Goal: Transaction & Acquisition: Book appointment/travel/reservation

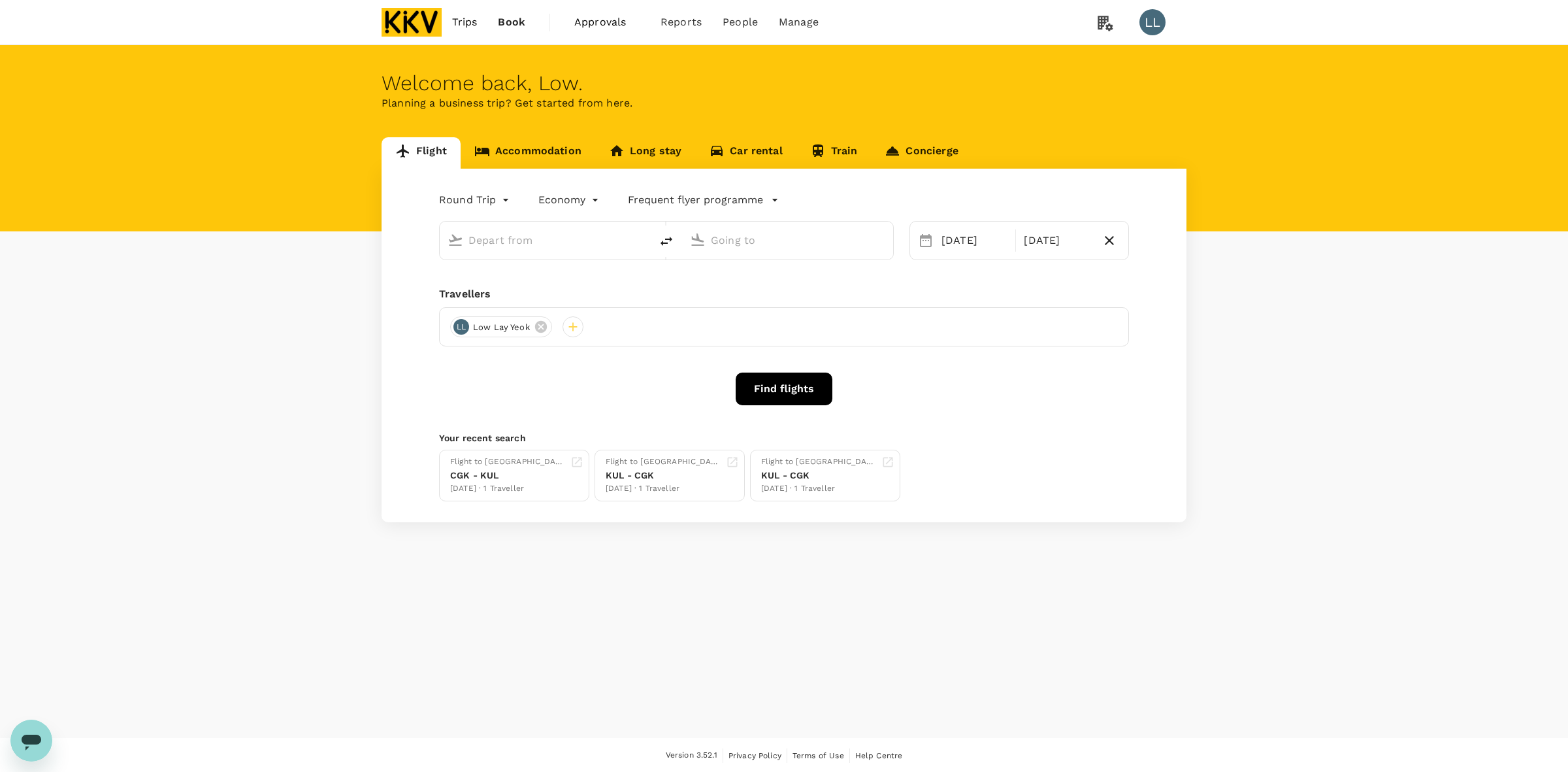
type input "Kuala Lumpur Intl (KUL)"
type input "Soekarno-Hatta Intl (CGK)"
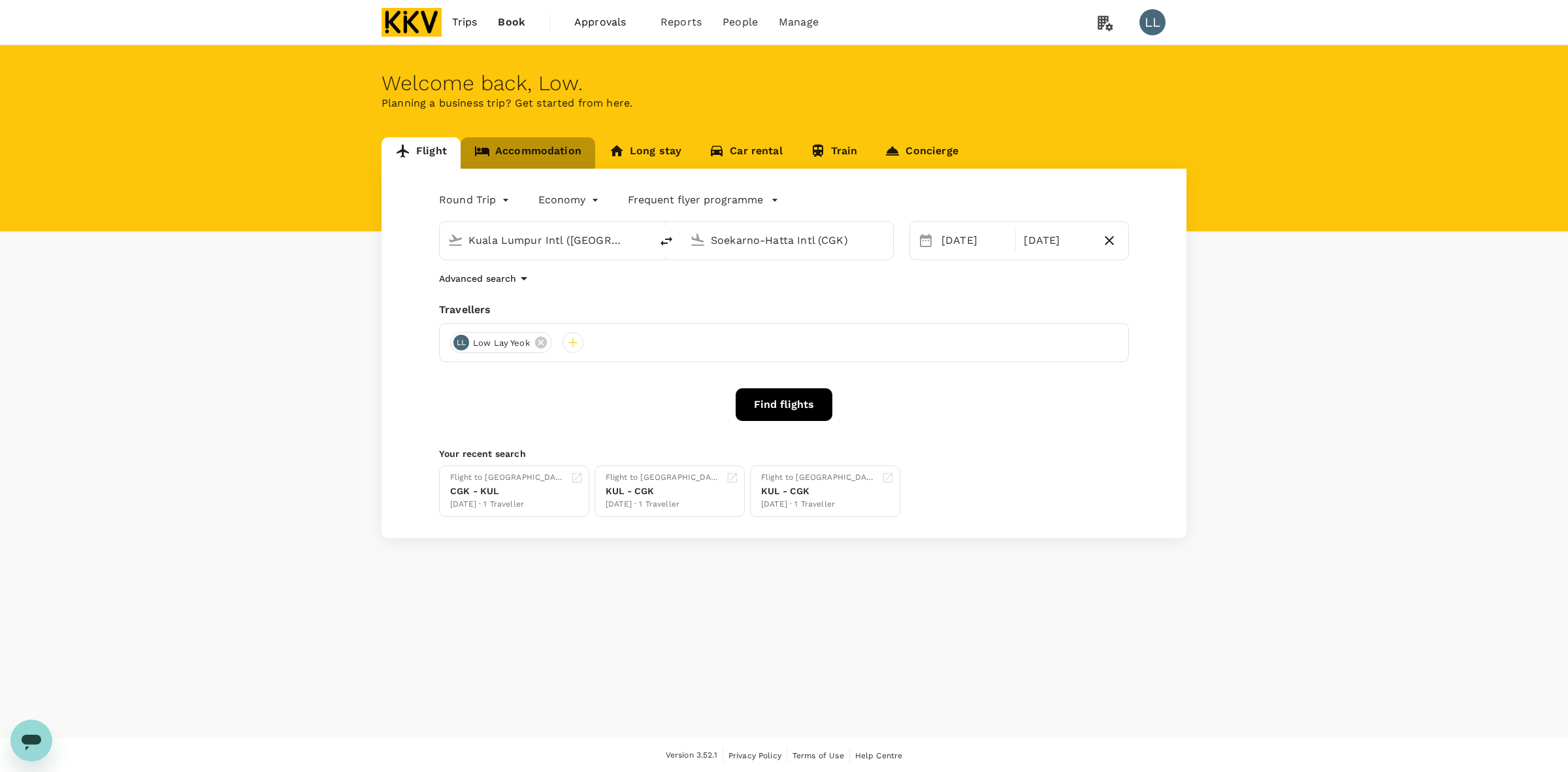
click at [508, 148] on link "Accommodation" at bounding box center [528, 153] width 135 height 31
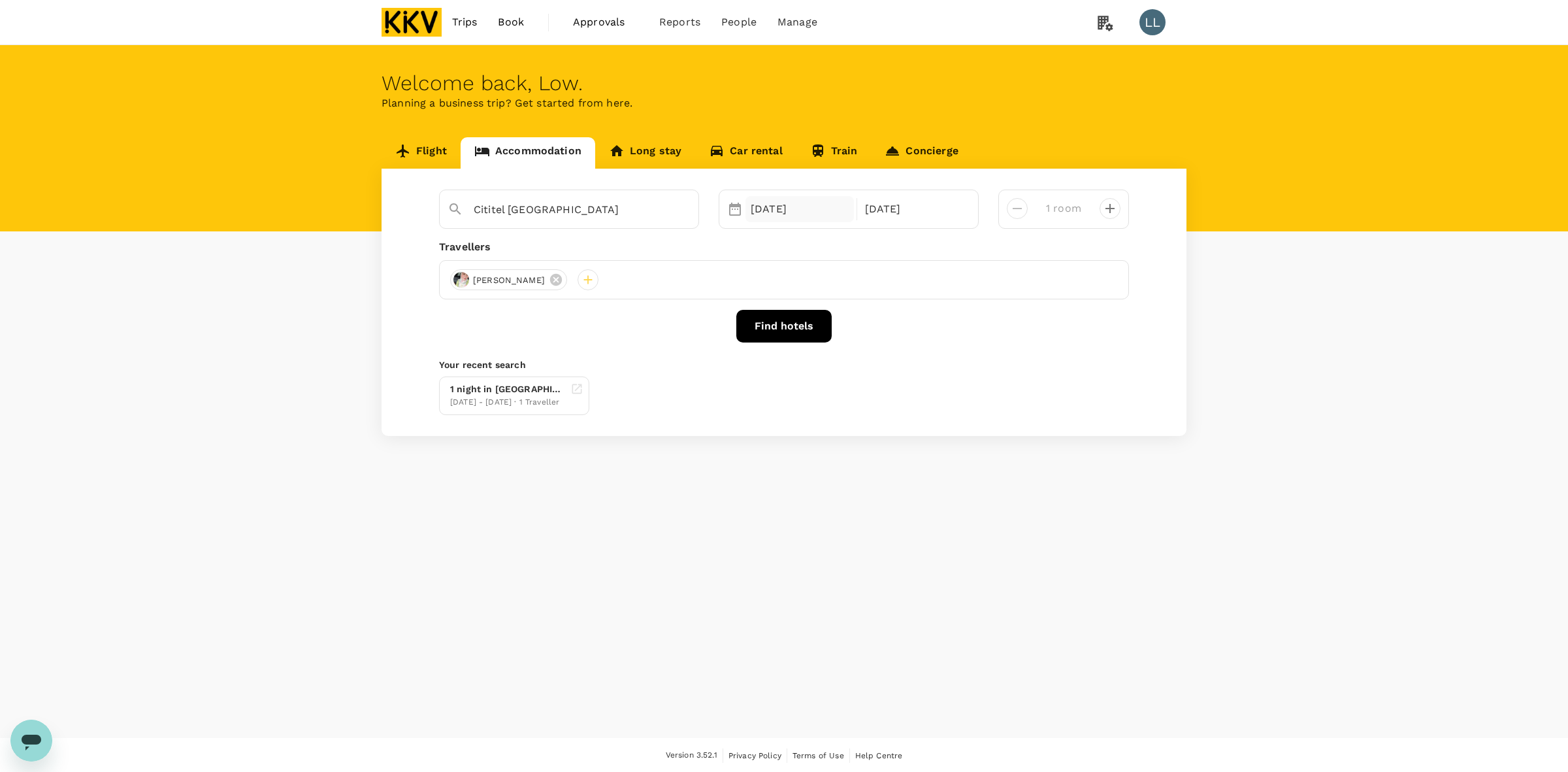
click at [795, 205] on div "06 Oct" at bounding box center [799, 209] width 109 height 26
click at [762, 322] on div "6" at bounding box center [770, 322] width 25 height 25
click at [864, 322] on div "10" at bounding box center [870, 322] width 25 height 25
drag, startPoint x: 801, startPoint y: 432, endPoint x: 776, endPoint y: 345, distance: 90.5
click at [799, 429] on div "Cititel Mid Valley Selected date: Monday, October 6th, 2025 06 Oct Selected dat…" at bounding box center [784, 302] width 805 height 267
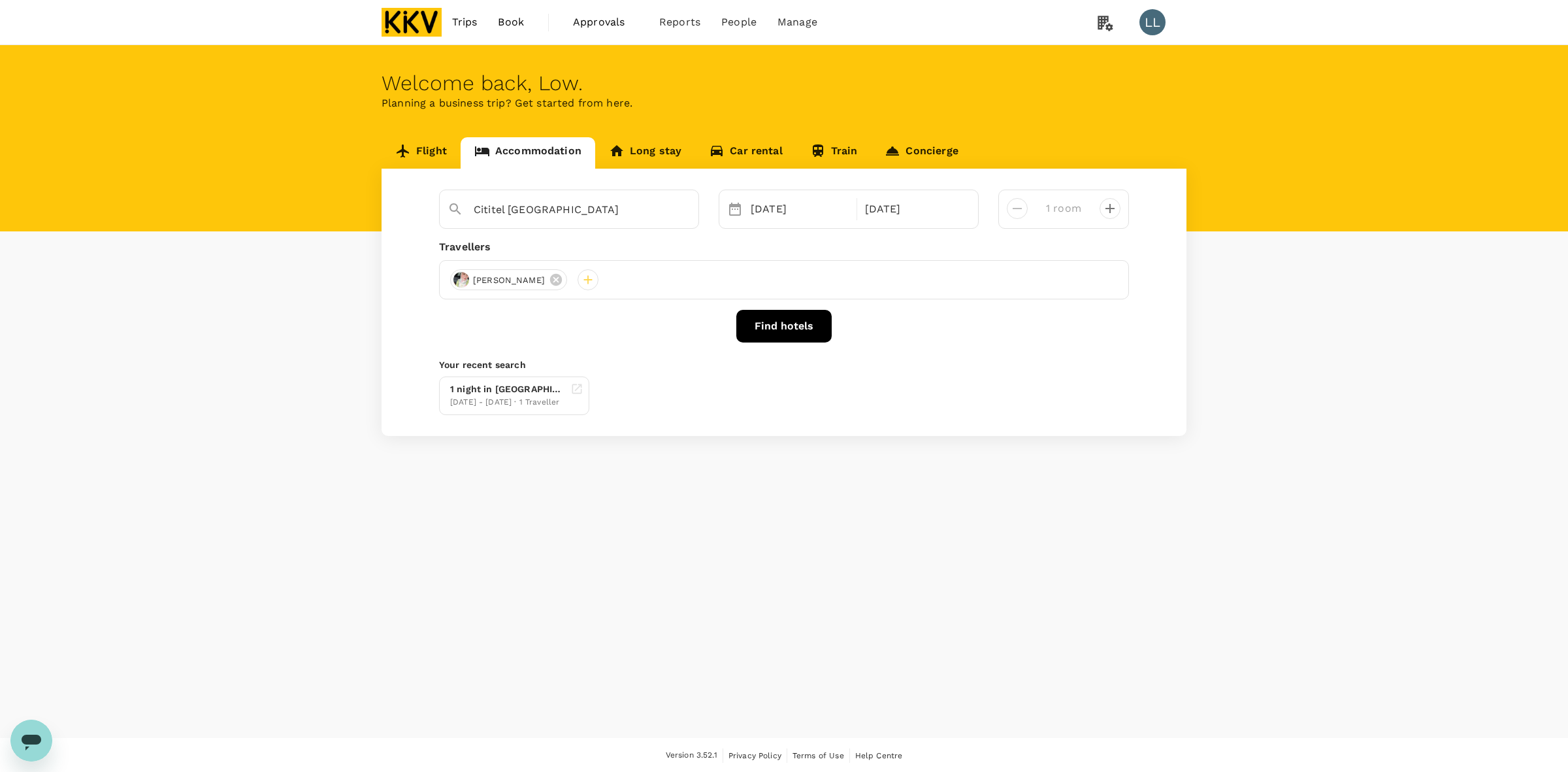
click at [1107, 205] on icon "decrease" at bounding box center [1110, 209] width 16 height 16
drag, startPoint x: 1011, startPoint y: 204, endPoint x: 921, endPoint y: 281, distance: 118.4
click at [1011, 204] on icon "decrease" at bounding box center [1017, 209] width 16 height 16
type input "1 room"
click at [860, 396] on div "1 night in Hotel Santika Premiere Slipi Jakarta 24 Sep - 25 Sep · 1 Traveller" at bounding box center [781, 393] width 695 height 44
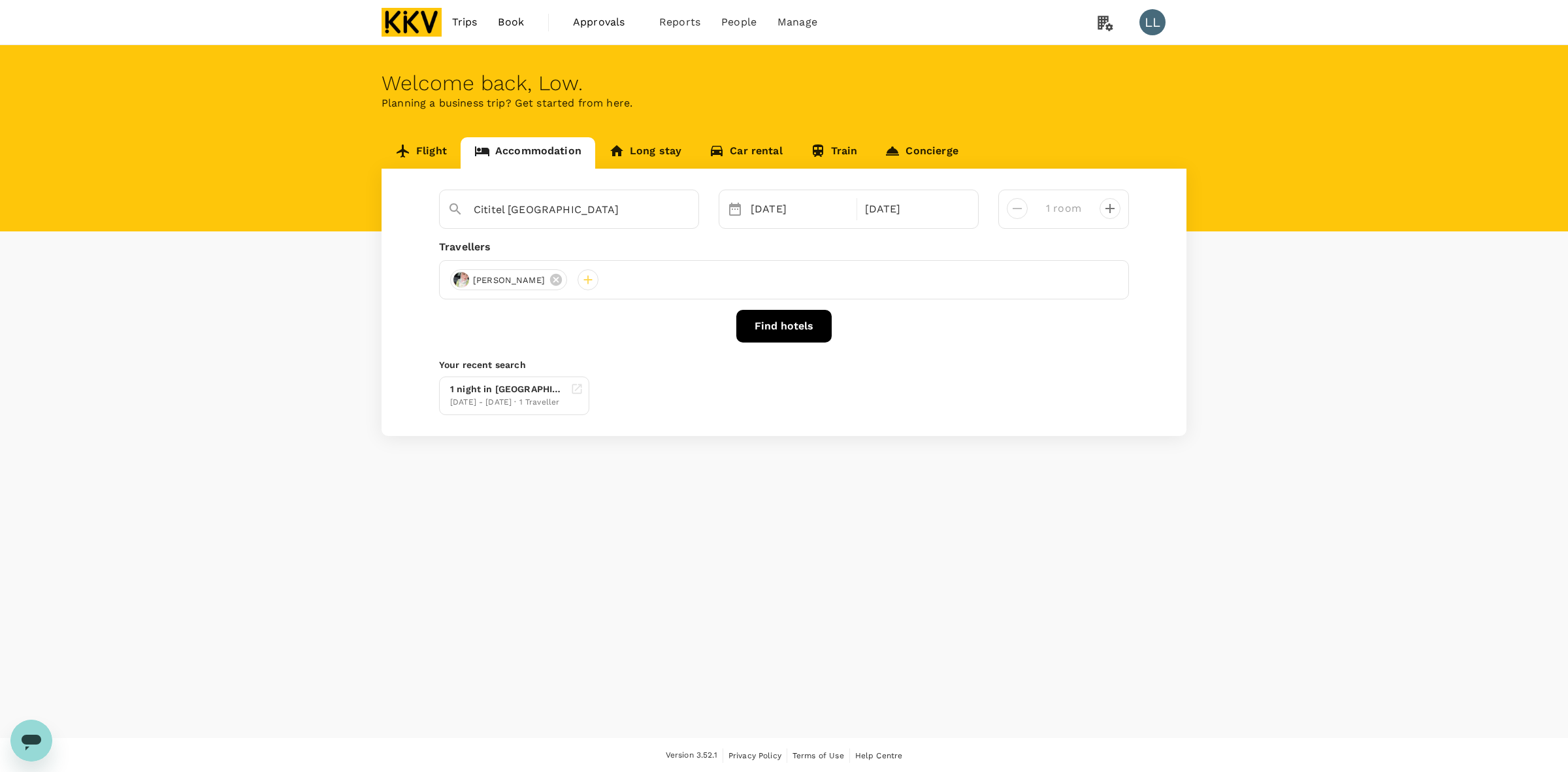
click at [794, 335] on button "Find hotels" at bounding box center [784, 326] width 95 height 33
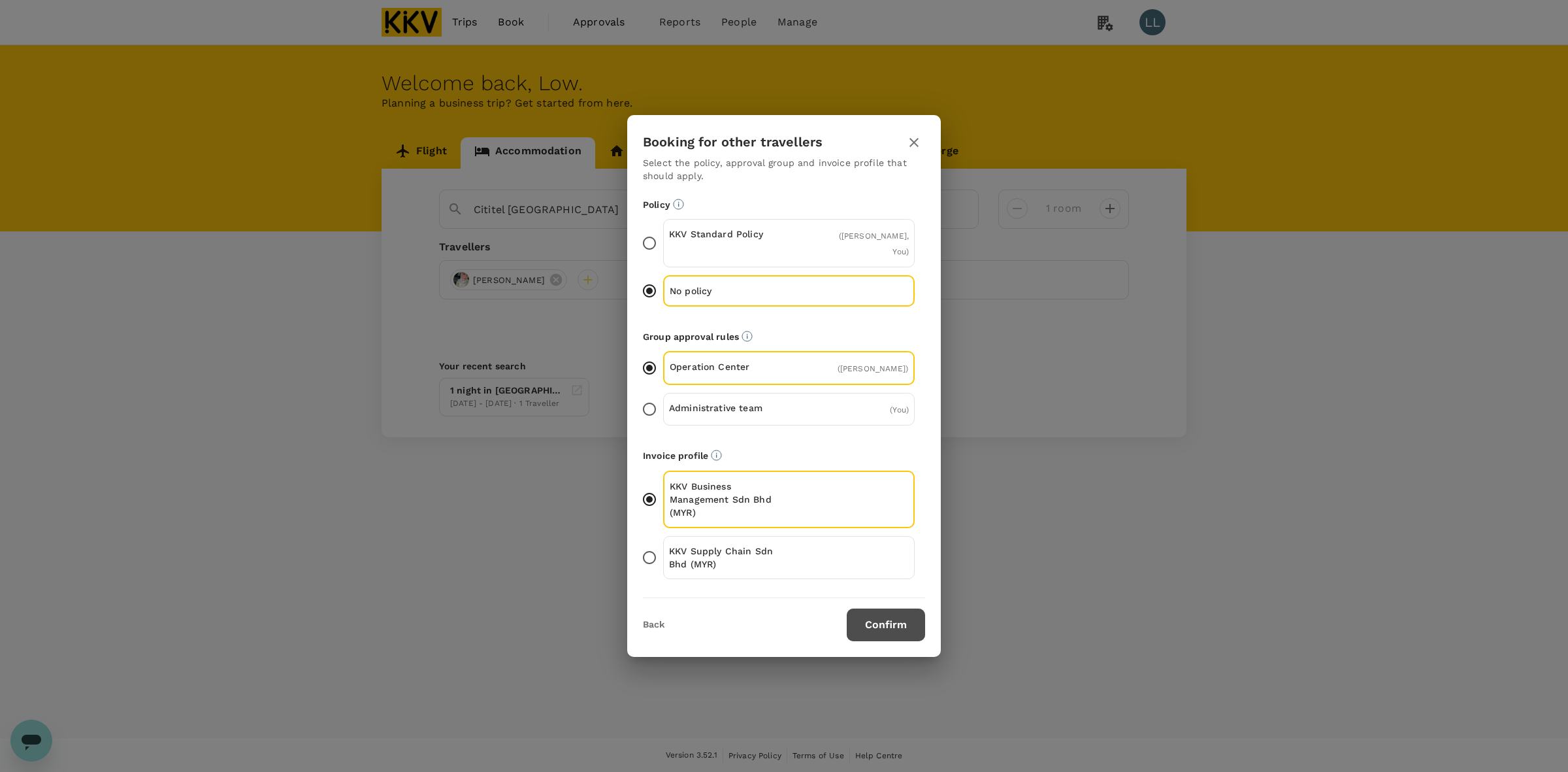
click at [903, 631] on button "Confirm" at bounding box center [886, 625] width 78 height 33
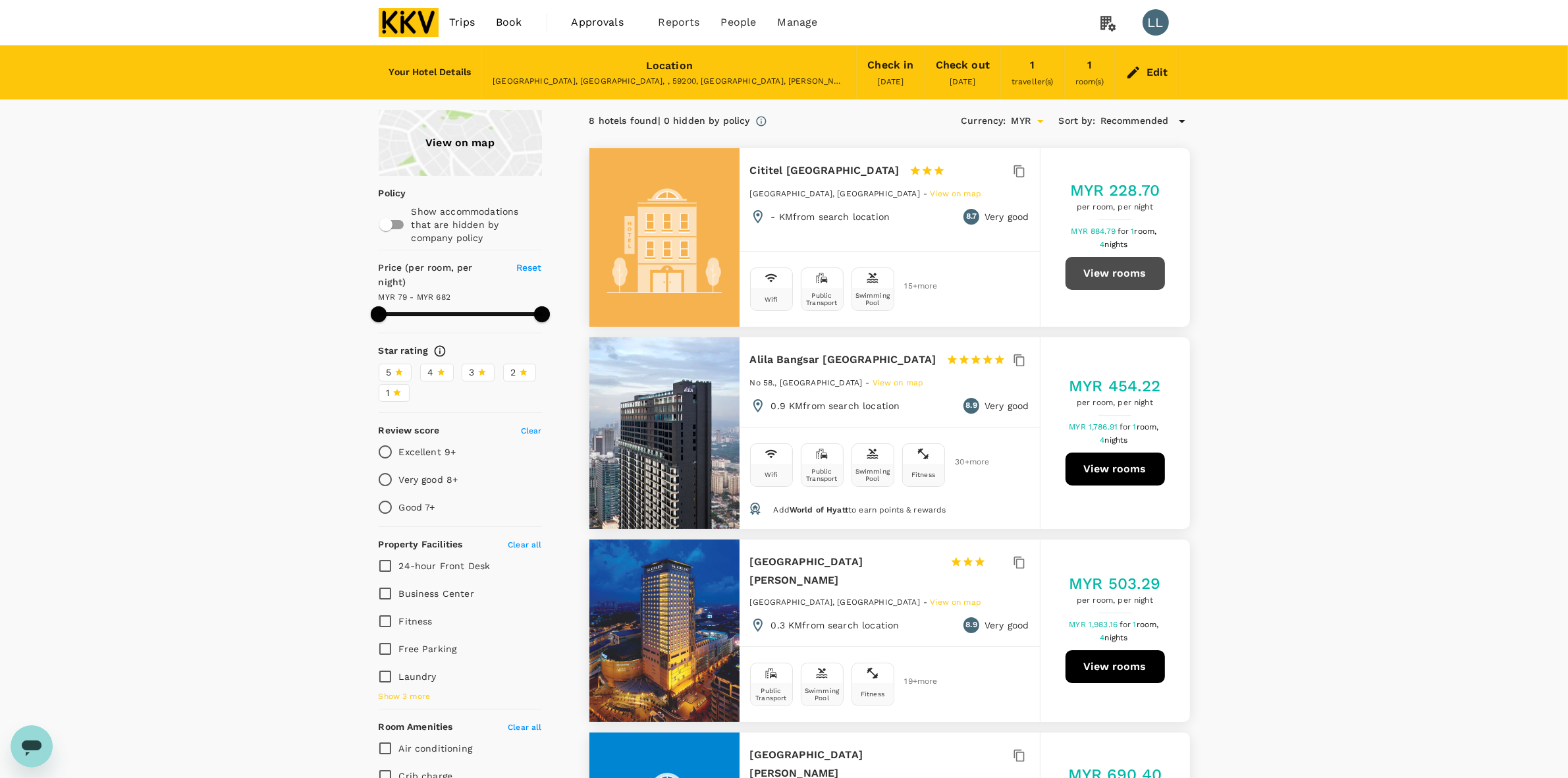
click at [1112, 271] on button "View rooms" at bounding box center [1115, 273] width 99 height 33
type input "681.6"
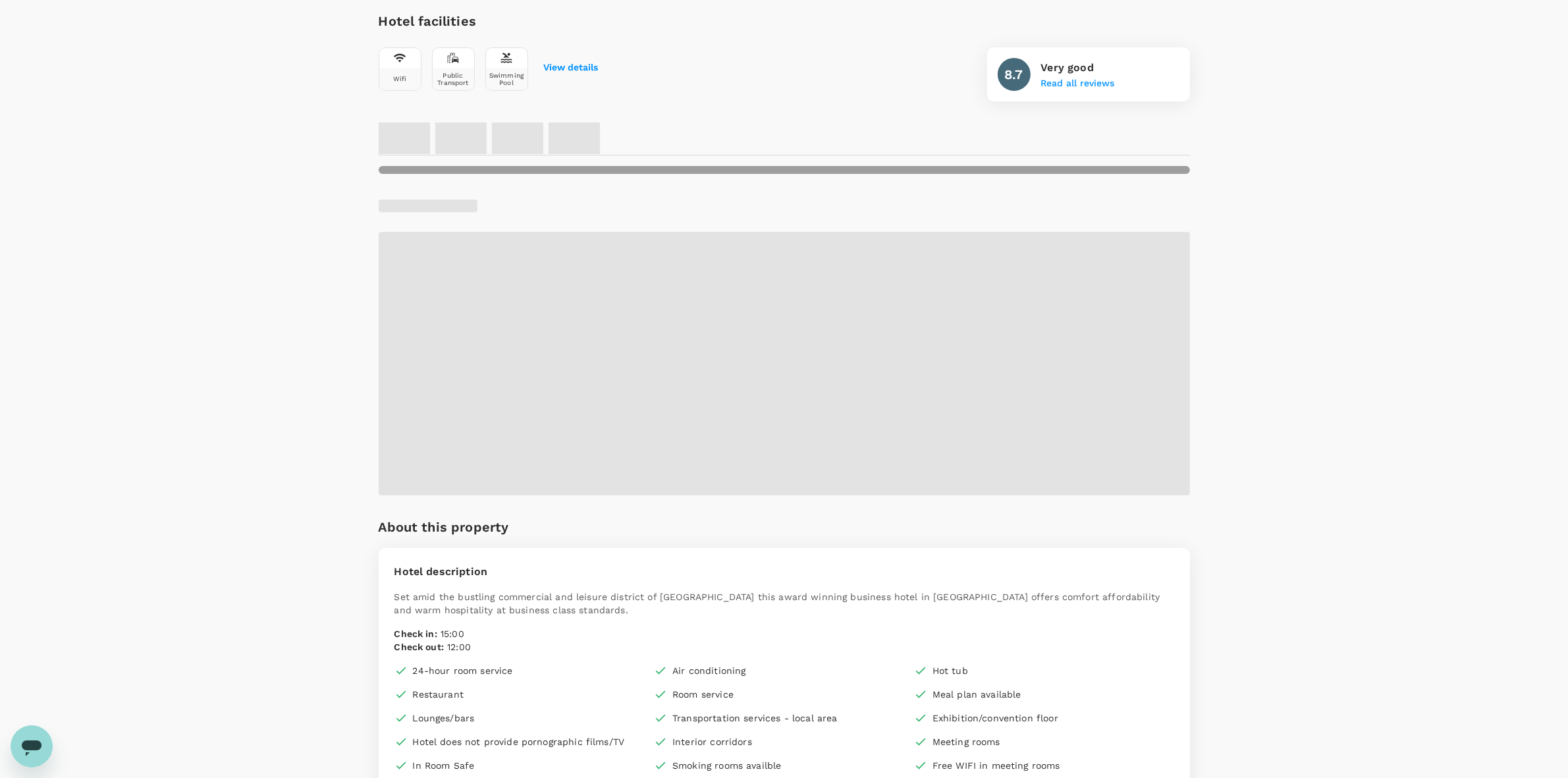
scroll to position [489, 0]
click at [193, 304] on div "Your Hotel Details Check in [DATE] Check out [DATE] 1 traveller(s) 1 room(s) Ed…" at bounding box center [784, 701] width 1568 height 2288
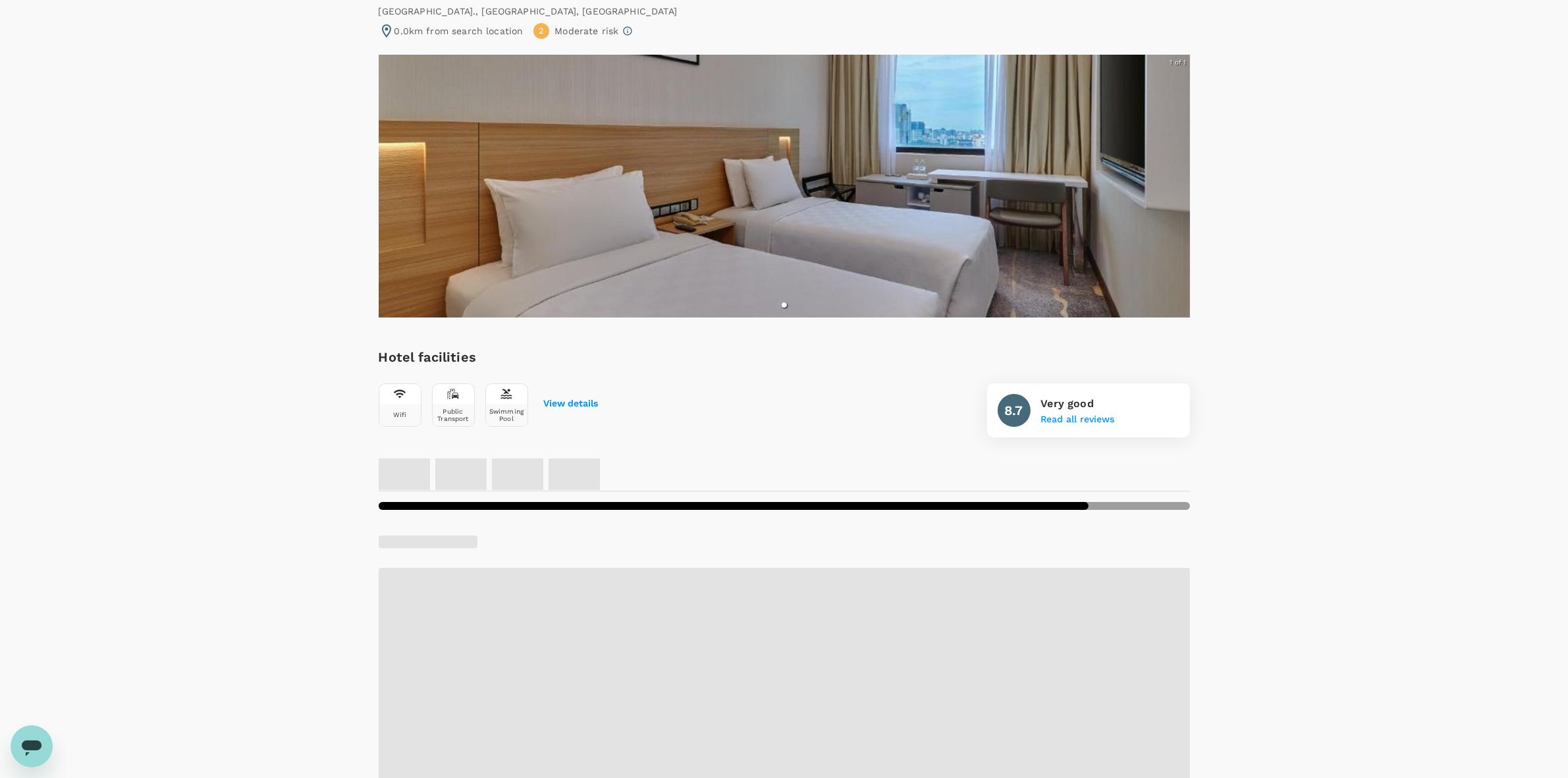
scroll to position [0, 0]
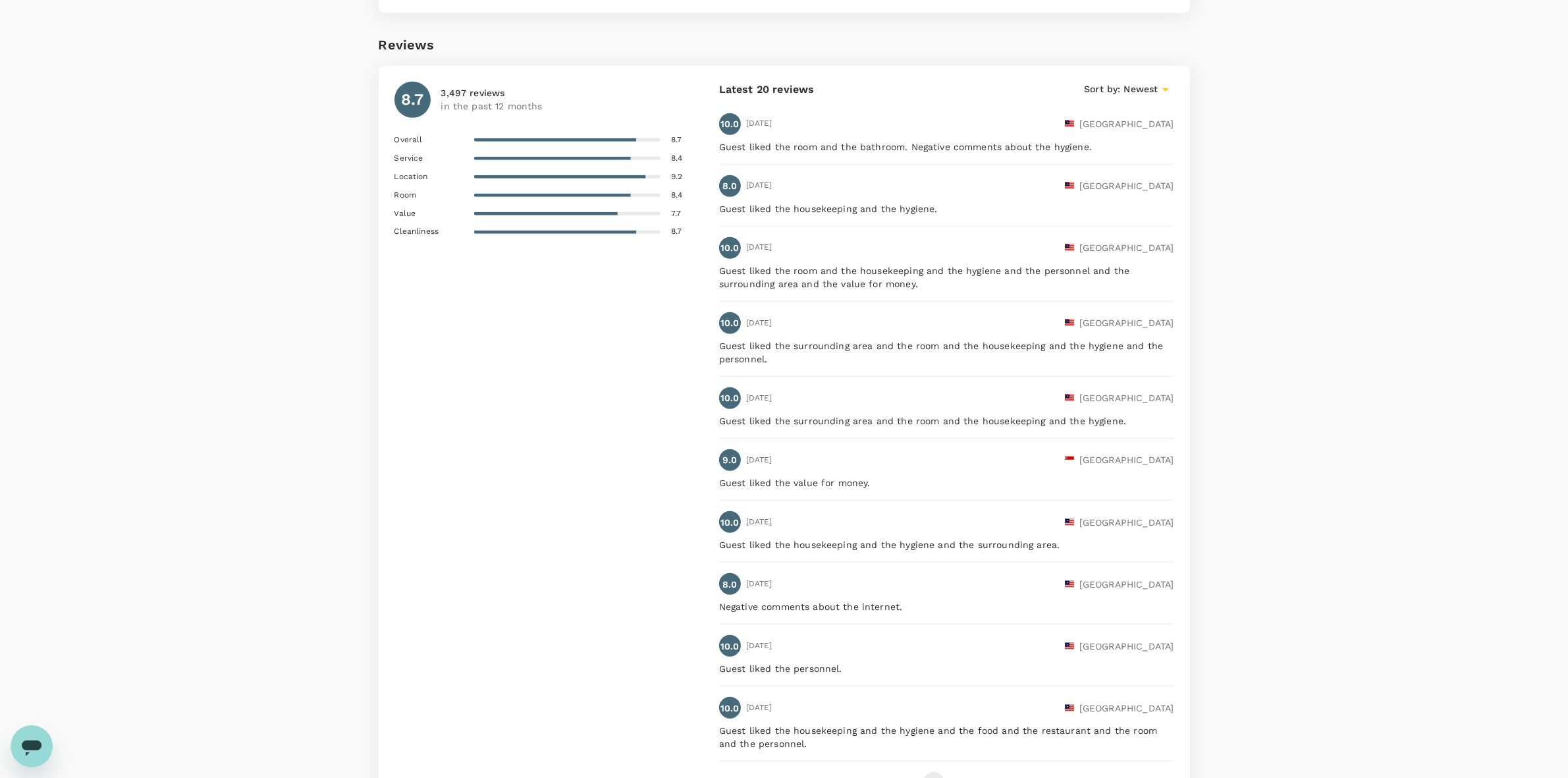
scroll to position [1589, 0]
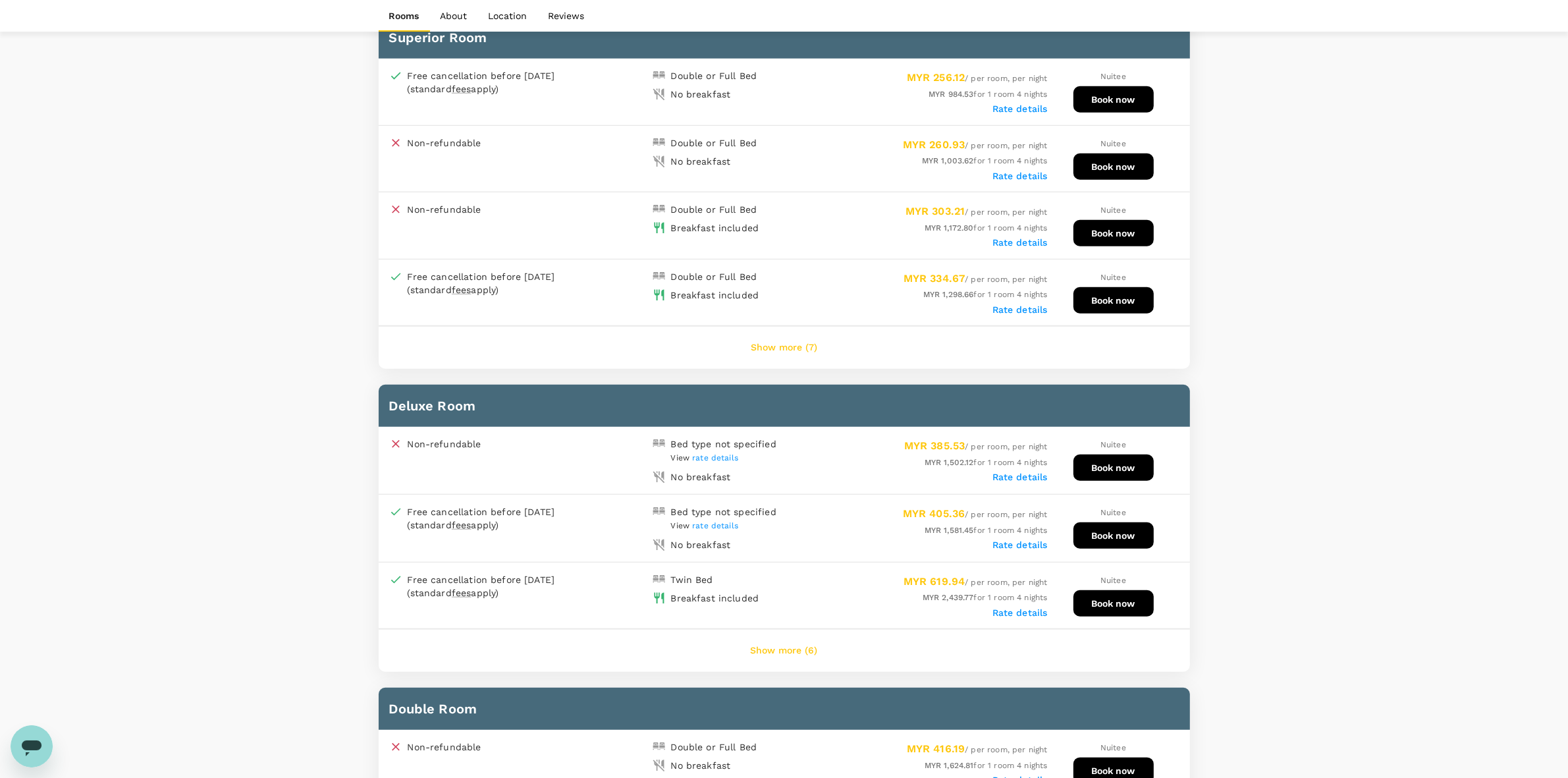
scroll to position [1183, 0]
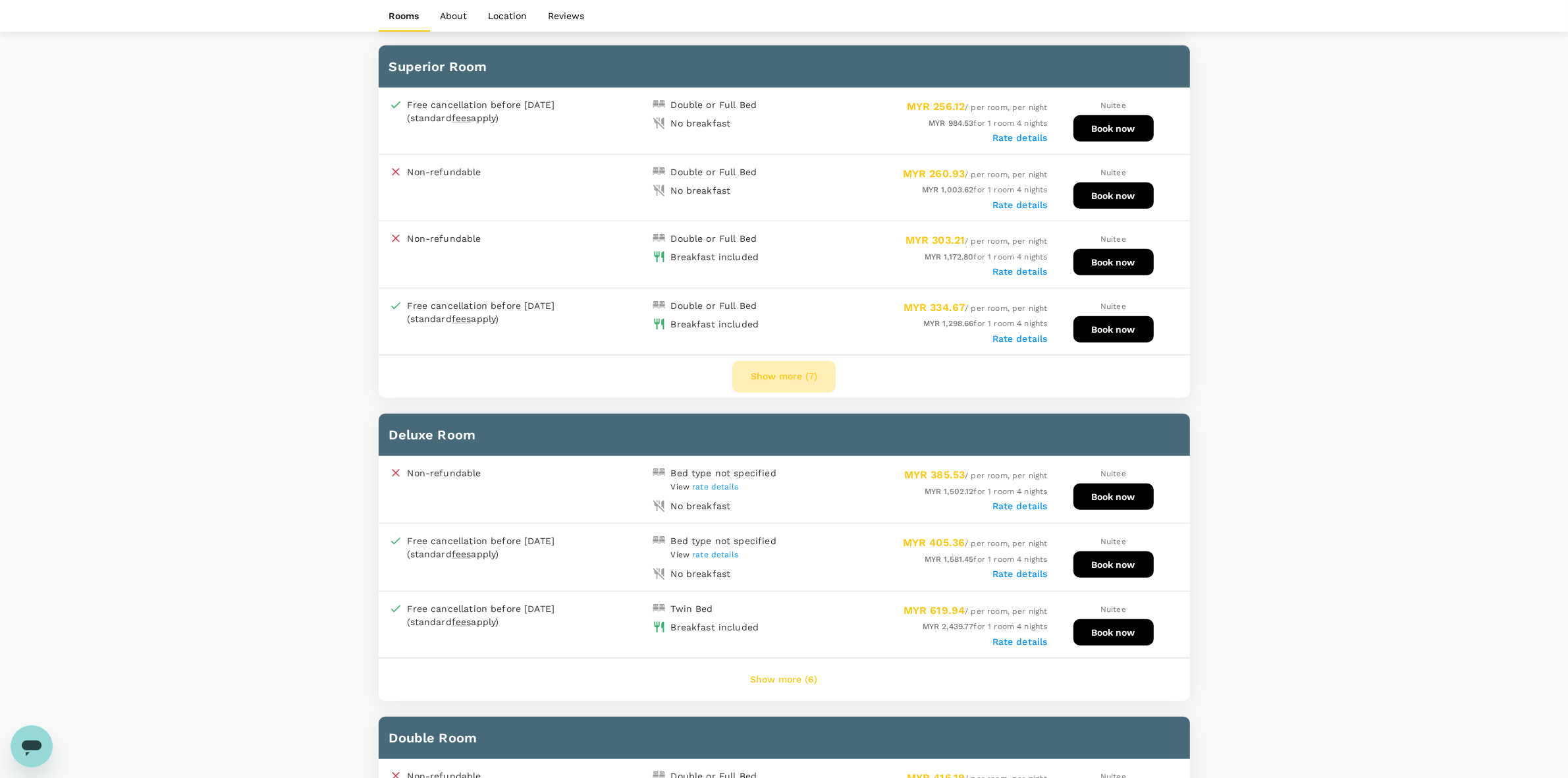
click at [789, 377] on button "Show more (7)" at bounding box center [784, 376] width 104 height 31
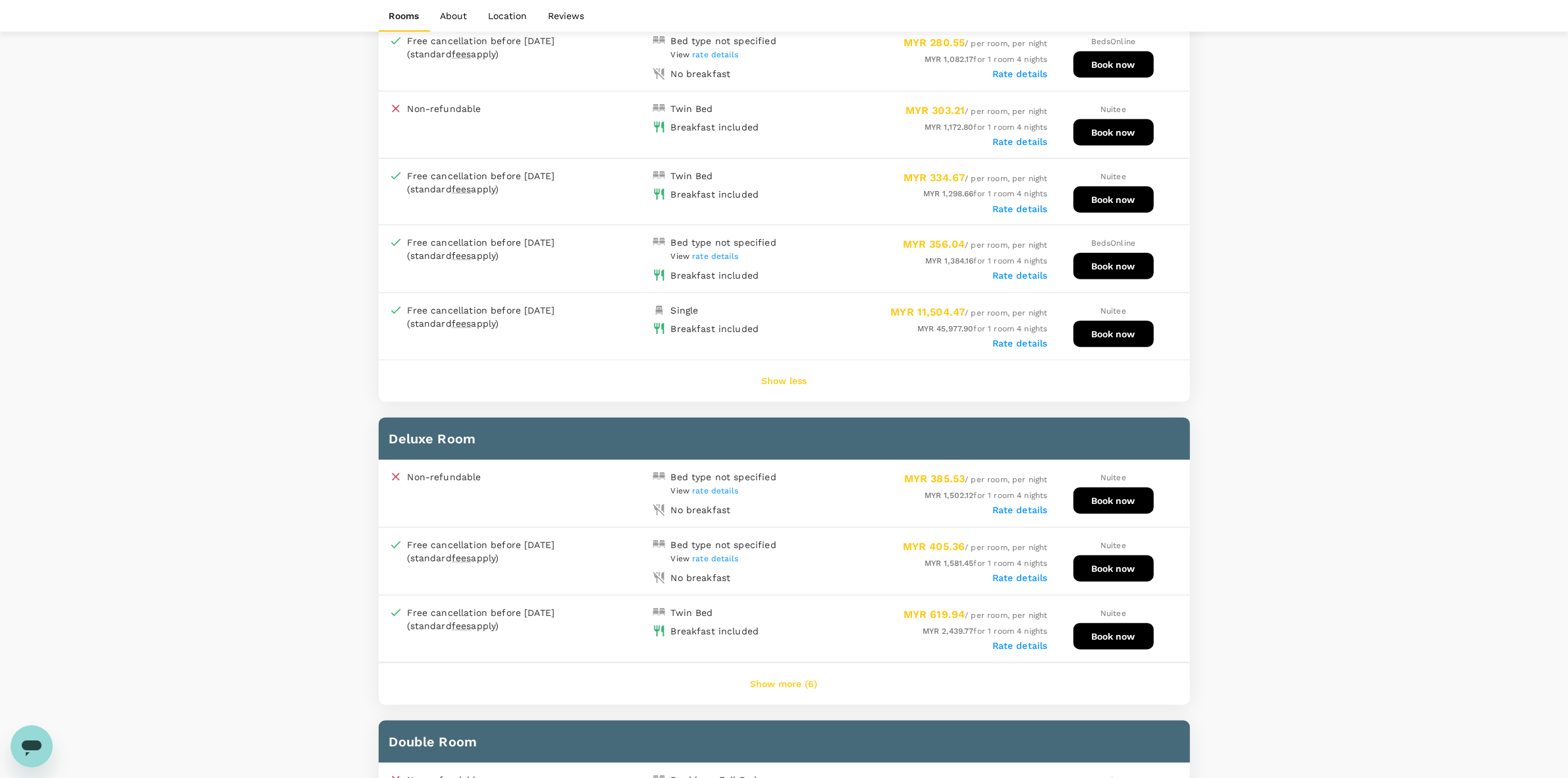
scroll to position [1677, 0]
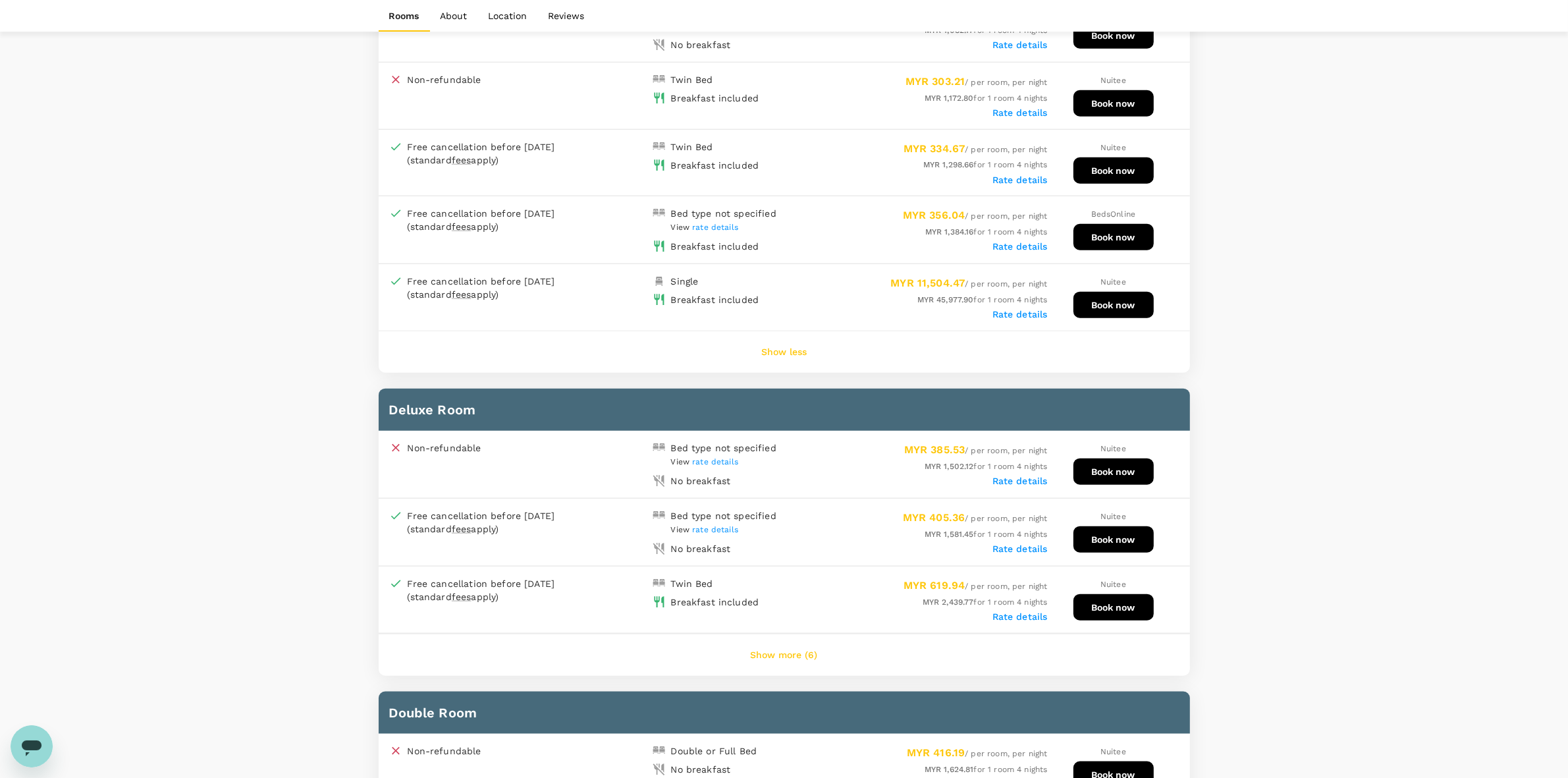
click at [773, 640] on button "Show more (6)" at bounding box center [784, 656] width 104 height 31
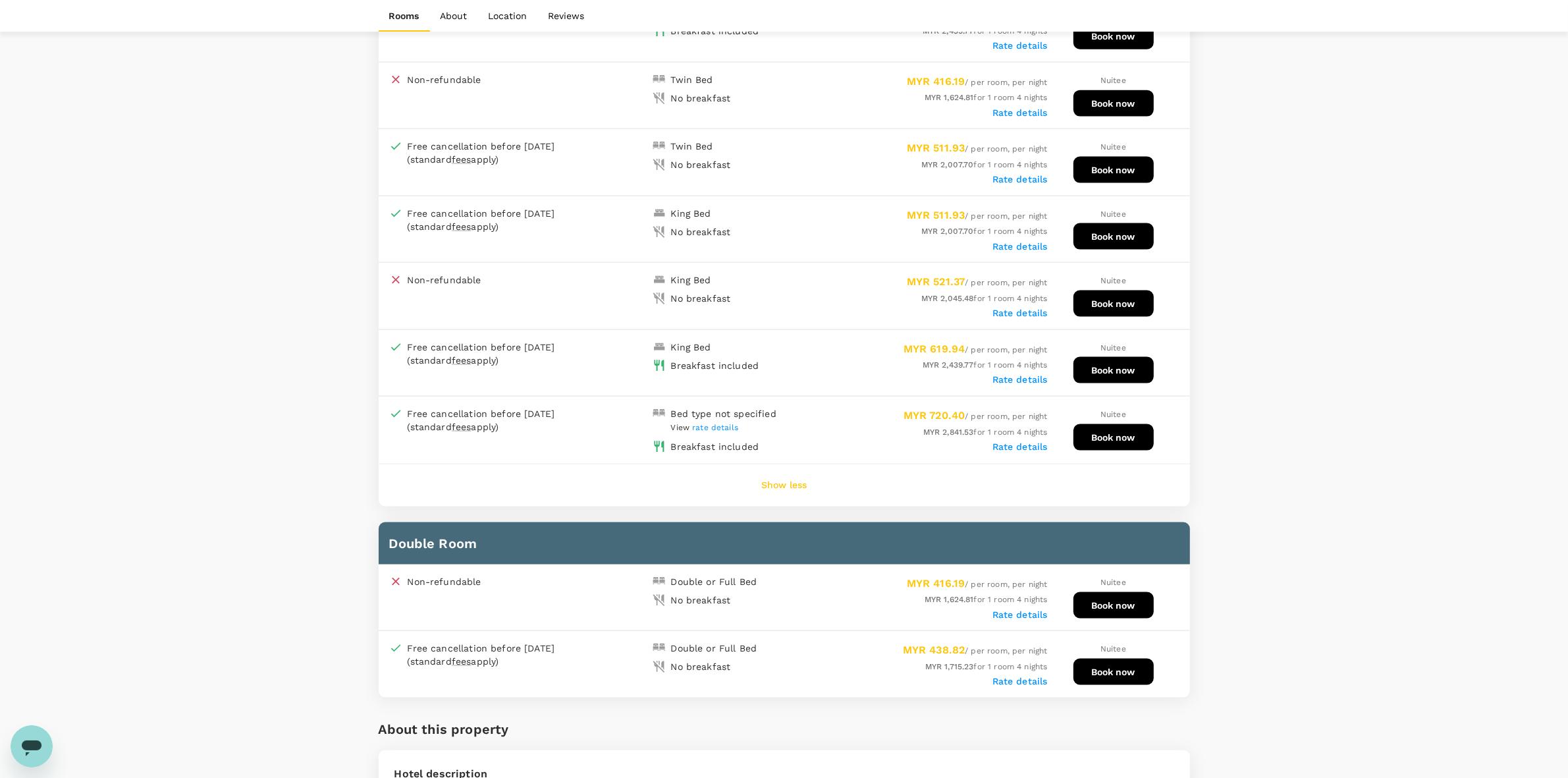
scroll to position [2254, 0]
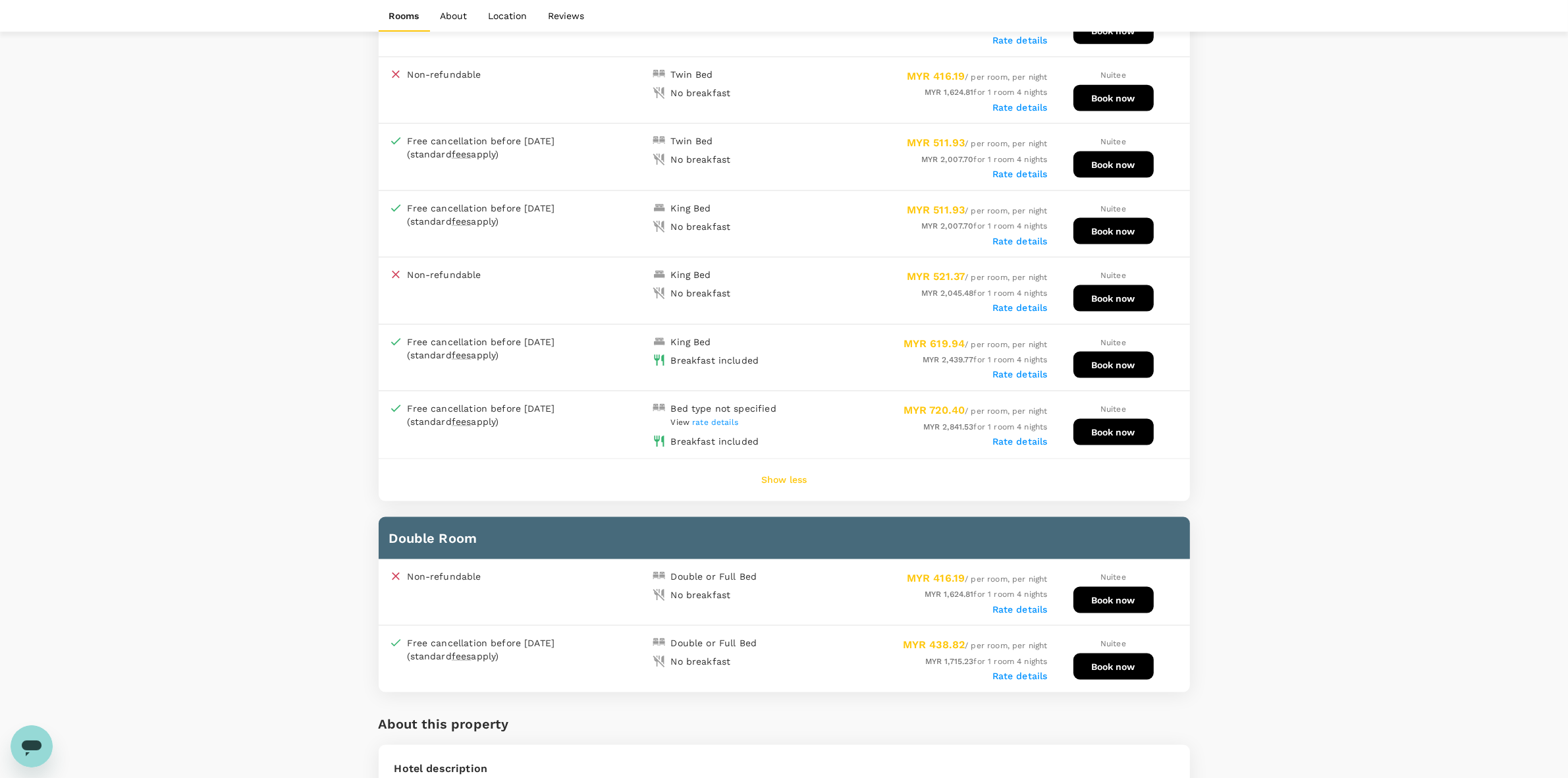
click at [775, 465] on button "Show less" at bounding box center [784, 480] width 82 height 31
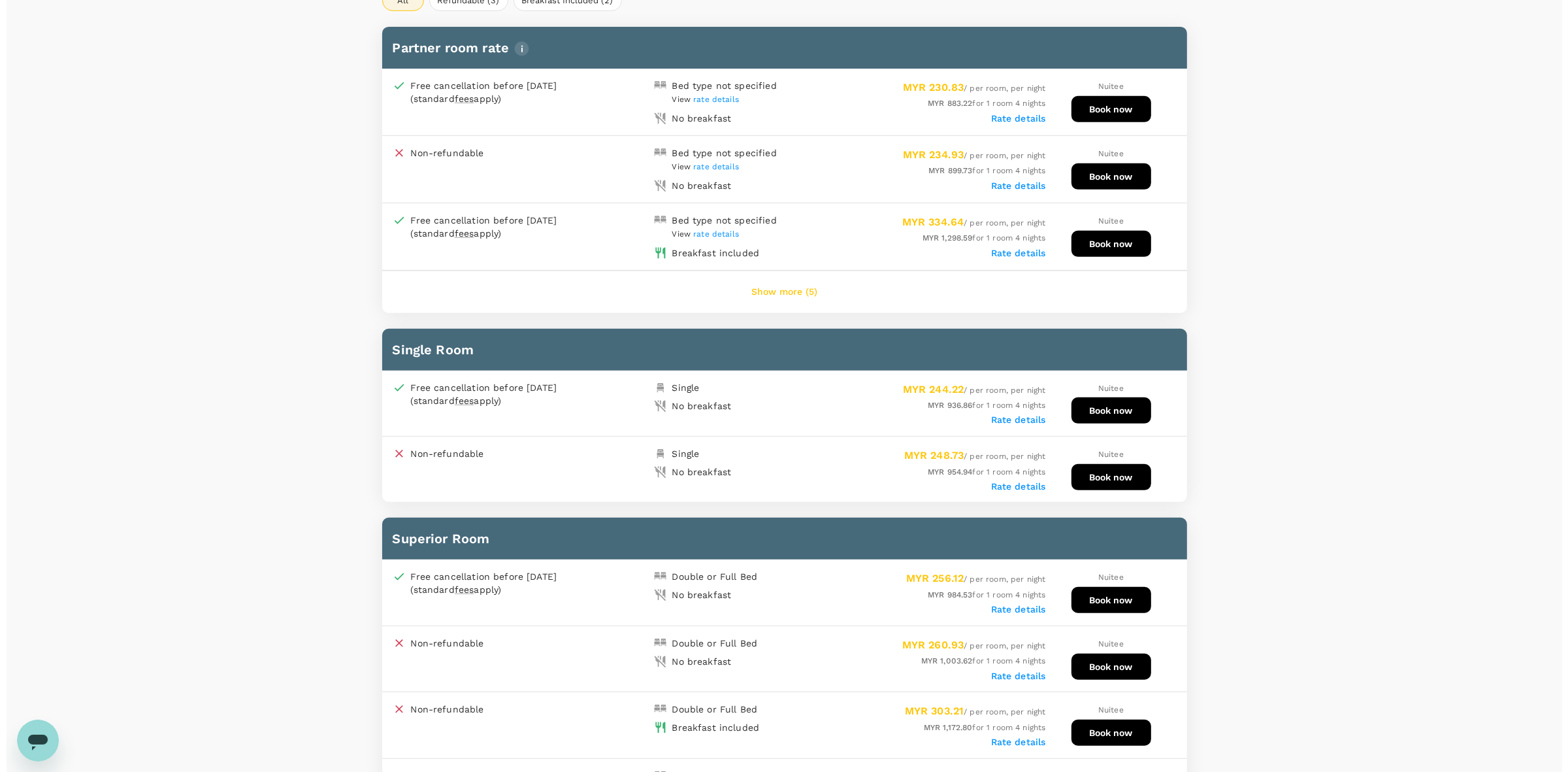
scroll to position [439, 0]
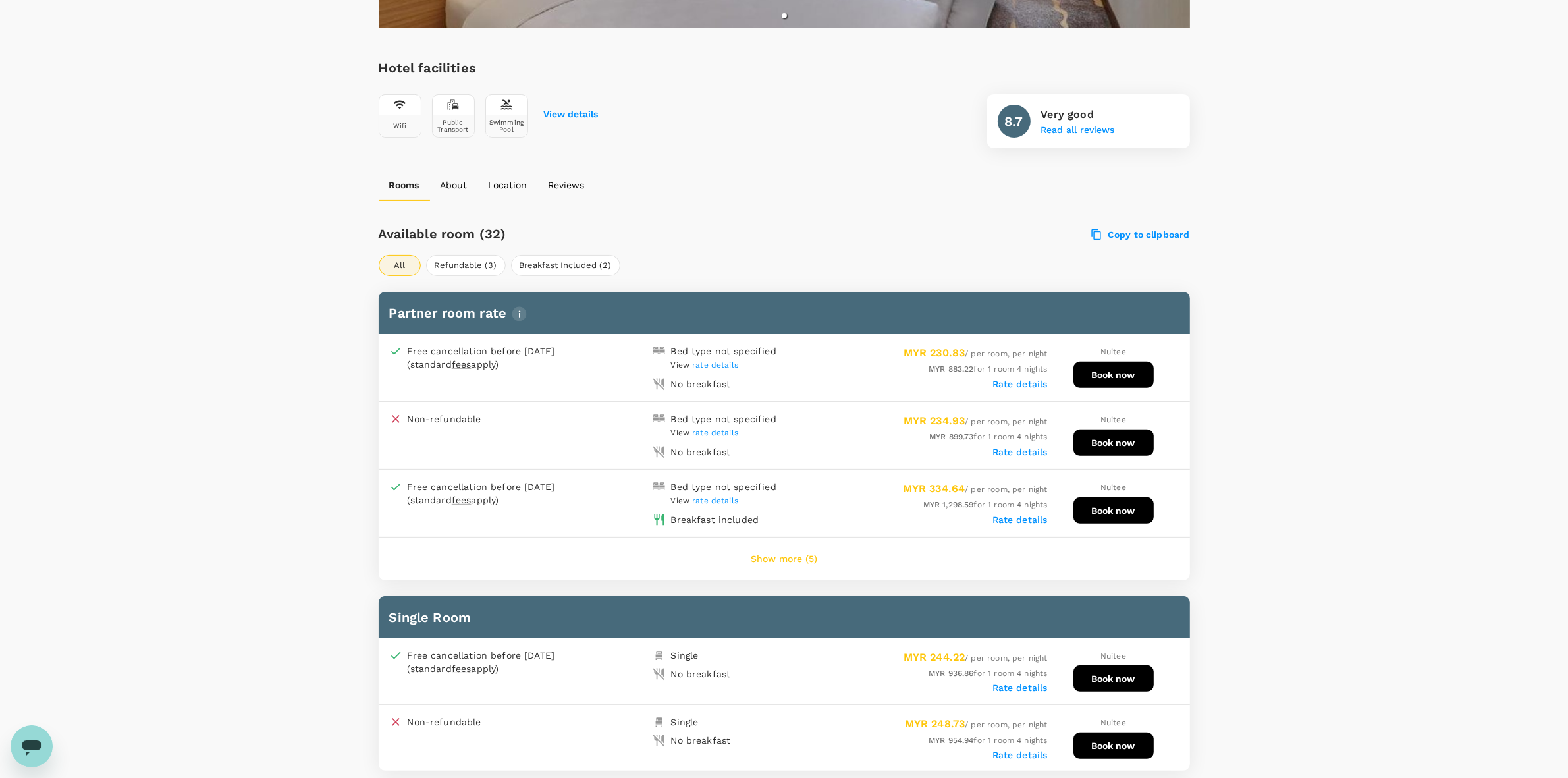
click at [779, 552] on button "Show more (5)" at bounding box center [784, 559] width 104 height 31
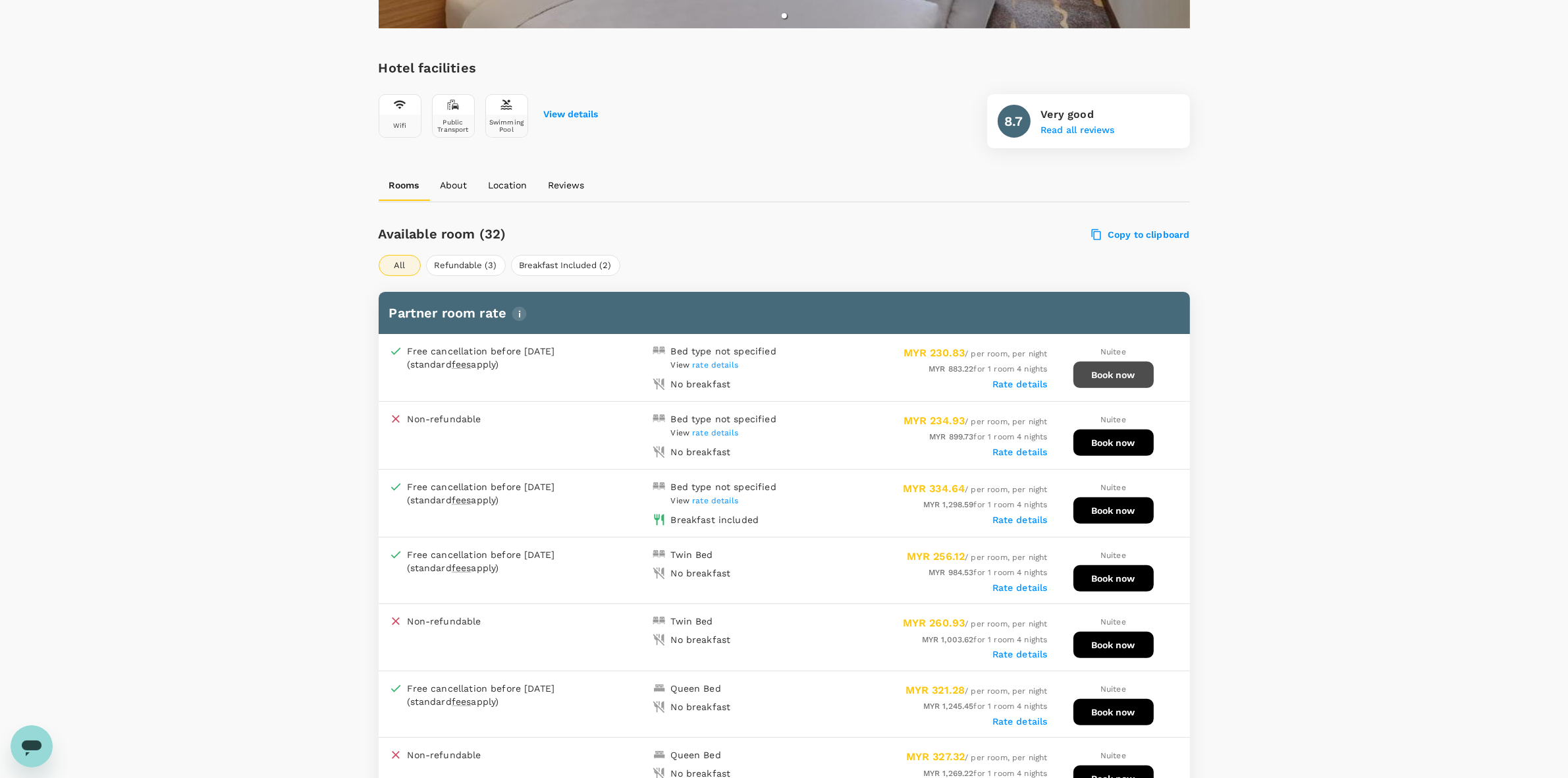
click at [1121, 364] on button "Book now" at bounding box center [1114, 374] width 80 height 26
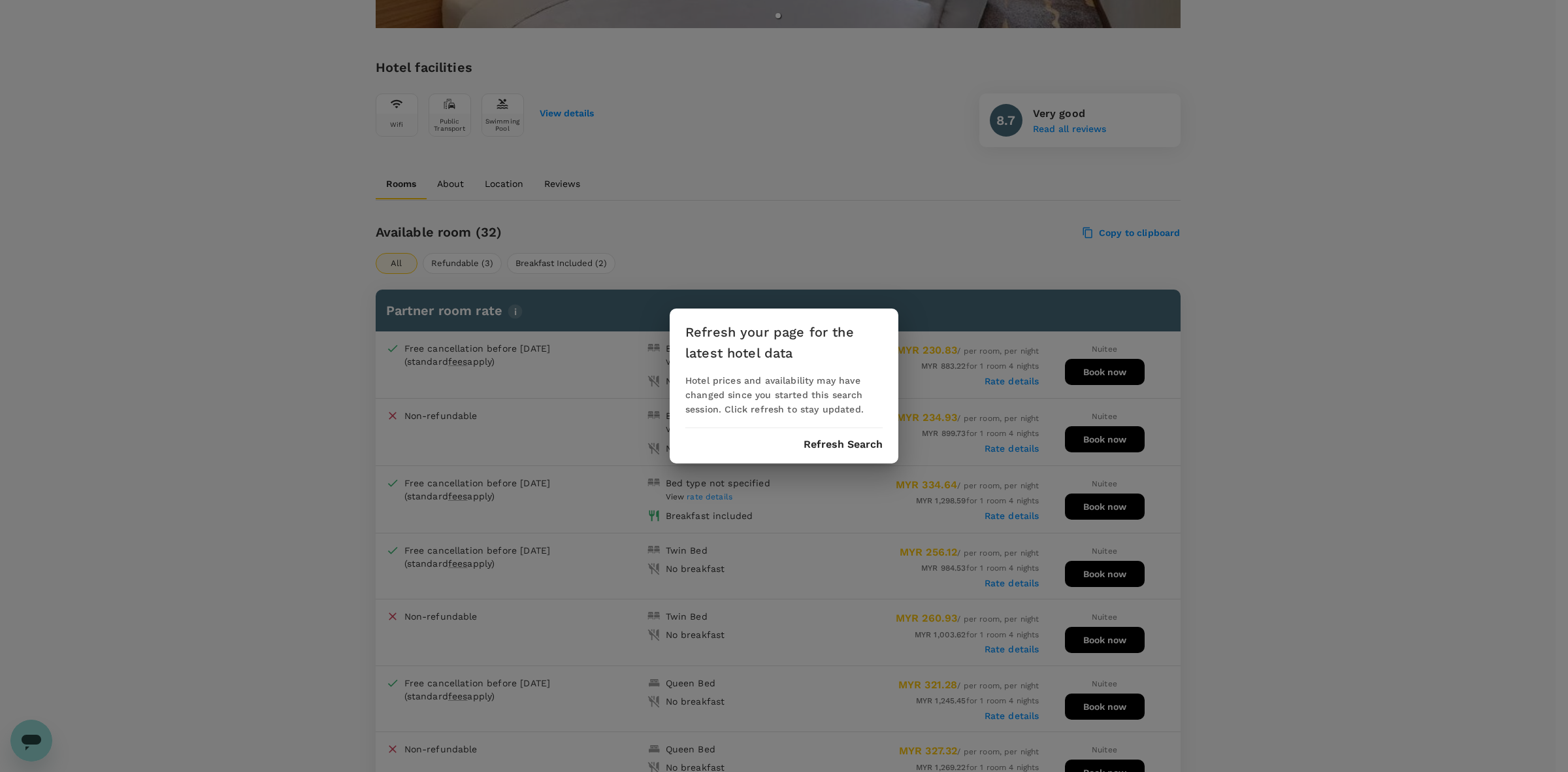
click at [825, 452] on div "Refresh your page for the latest hotel data Hotel prices and availability may h…" at bounding box center [784, 386] width 229 height 155
click at [831, 443] on button "Refresh Search" at bounding box center [843, 445] width 79 height 12
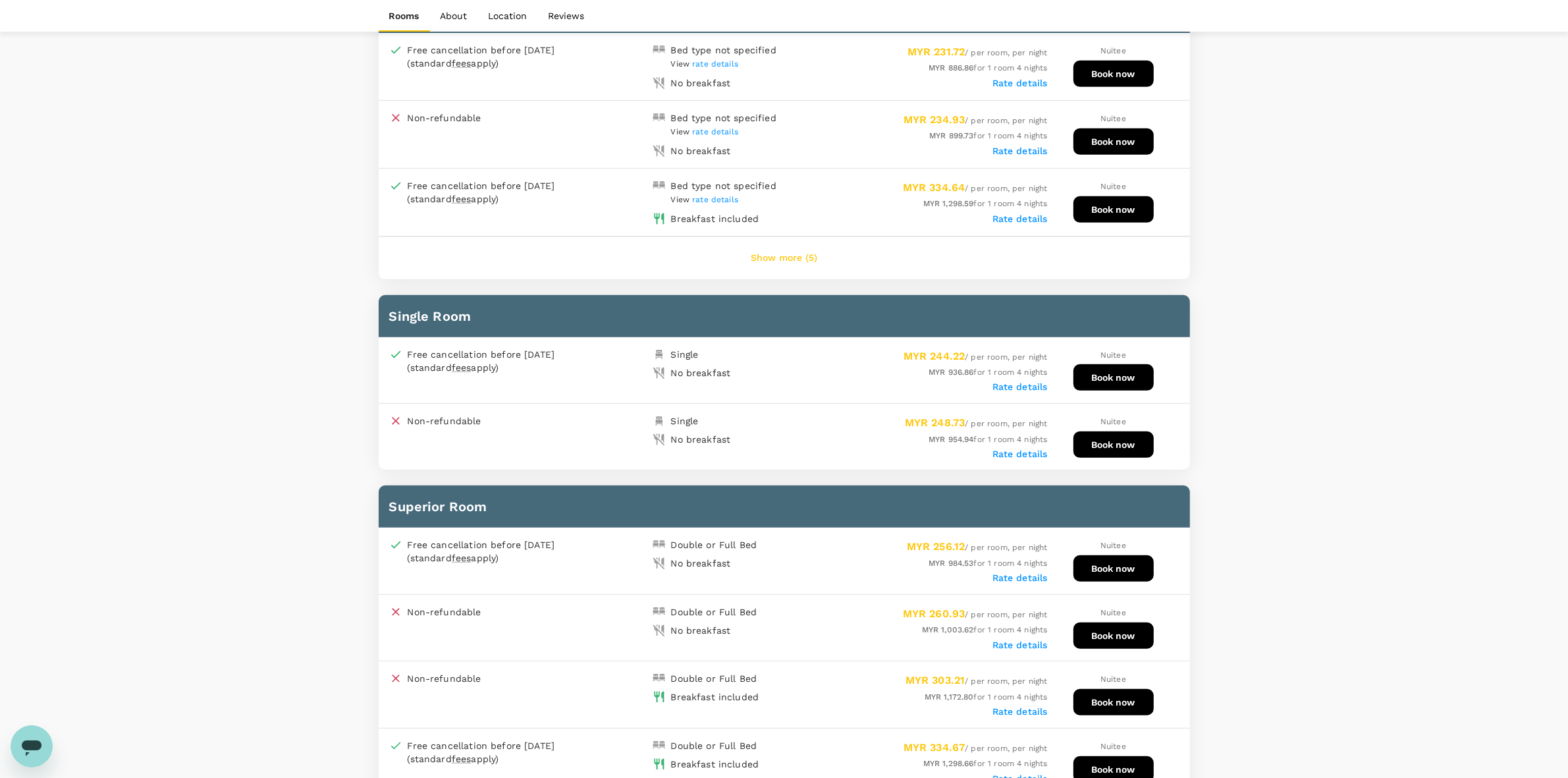
scroll to position [489, 0]
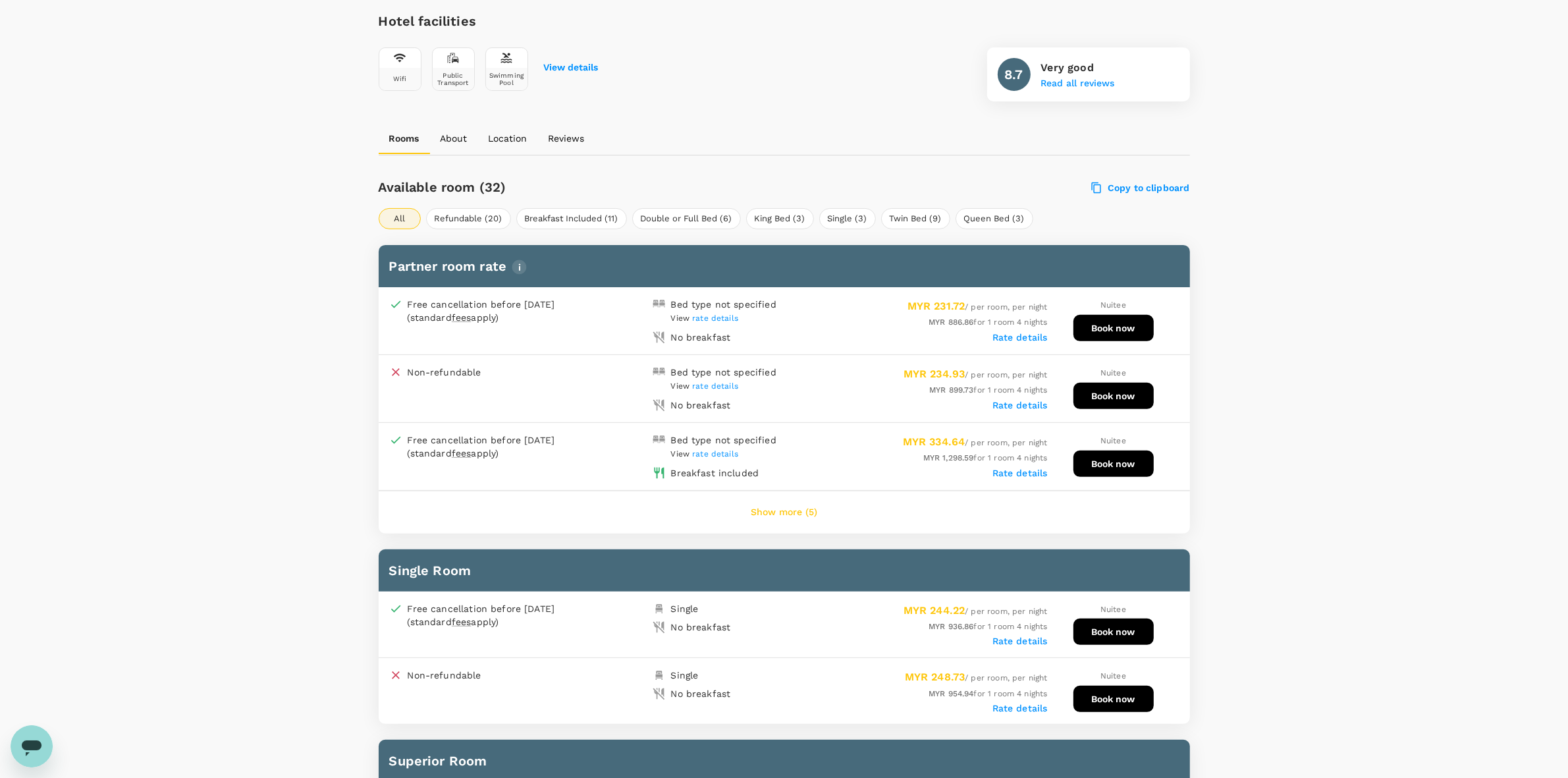
click at [1104, 326] on button "Book now" at bounding box center [1114, 328] width 80 height 26
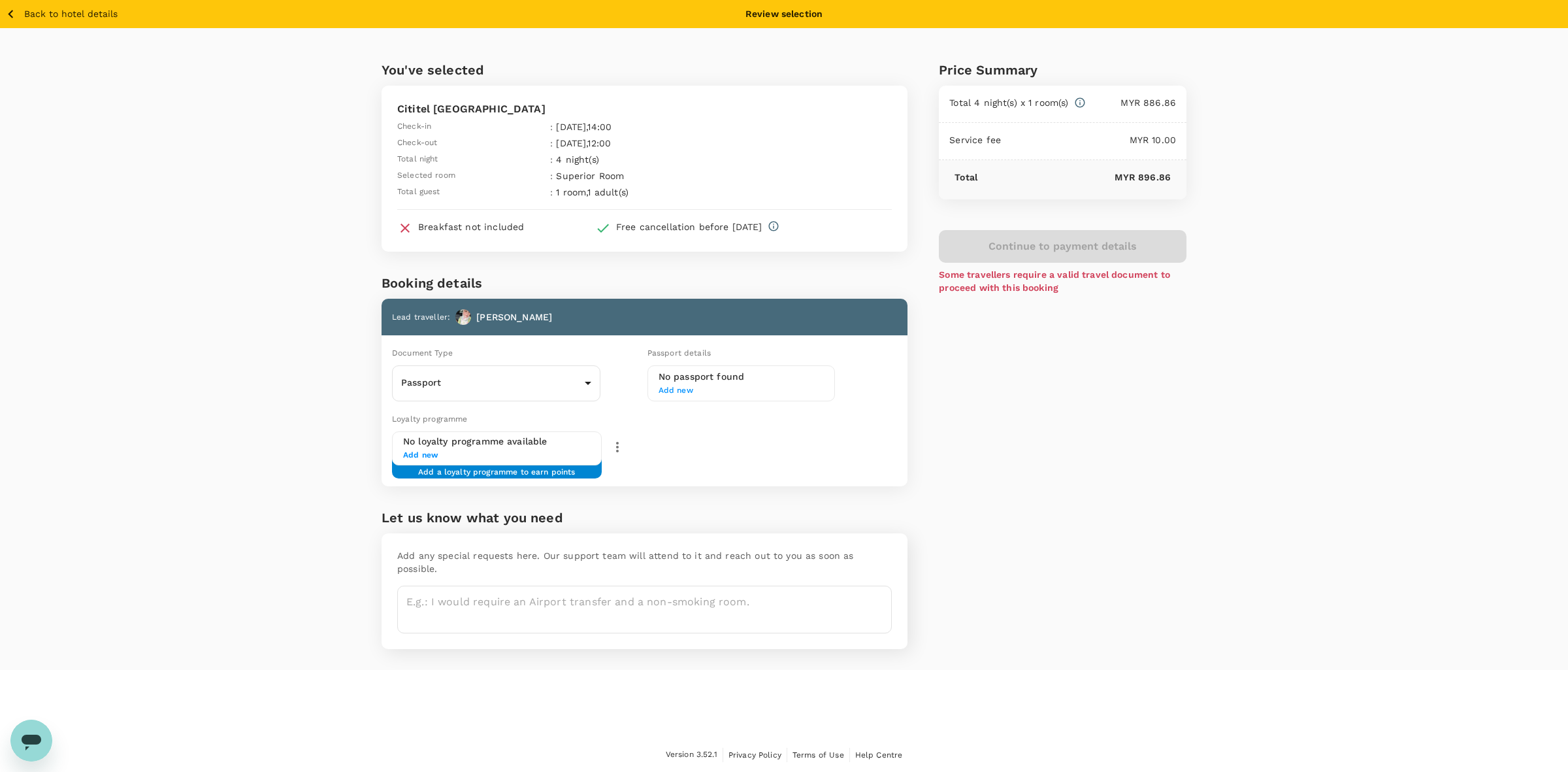
click at [209, 347] on div "You've selected Cititel Mid Valley Check-in : 06 Oct 2025 , 14:00 Check-out : 1…" at bounding box center [784, 349] width 1568 height 642
click at [462, 377] on body "Back to hotel details Review selection You've selected Cititel Mid Valley Check…" at bounding box center [784, 386] width 1568 height 773
click at [443, 433] on li "ID card" at bounding box center [496, 440] width 209 height 21
type input "Id card"
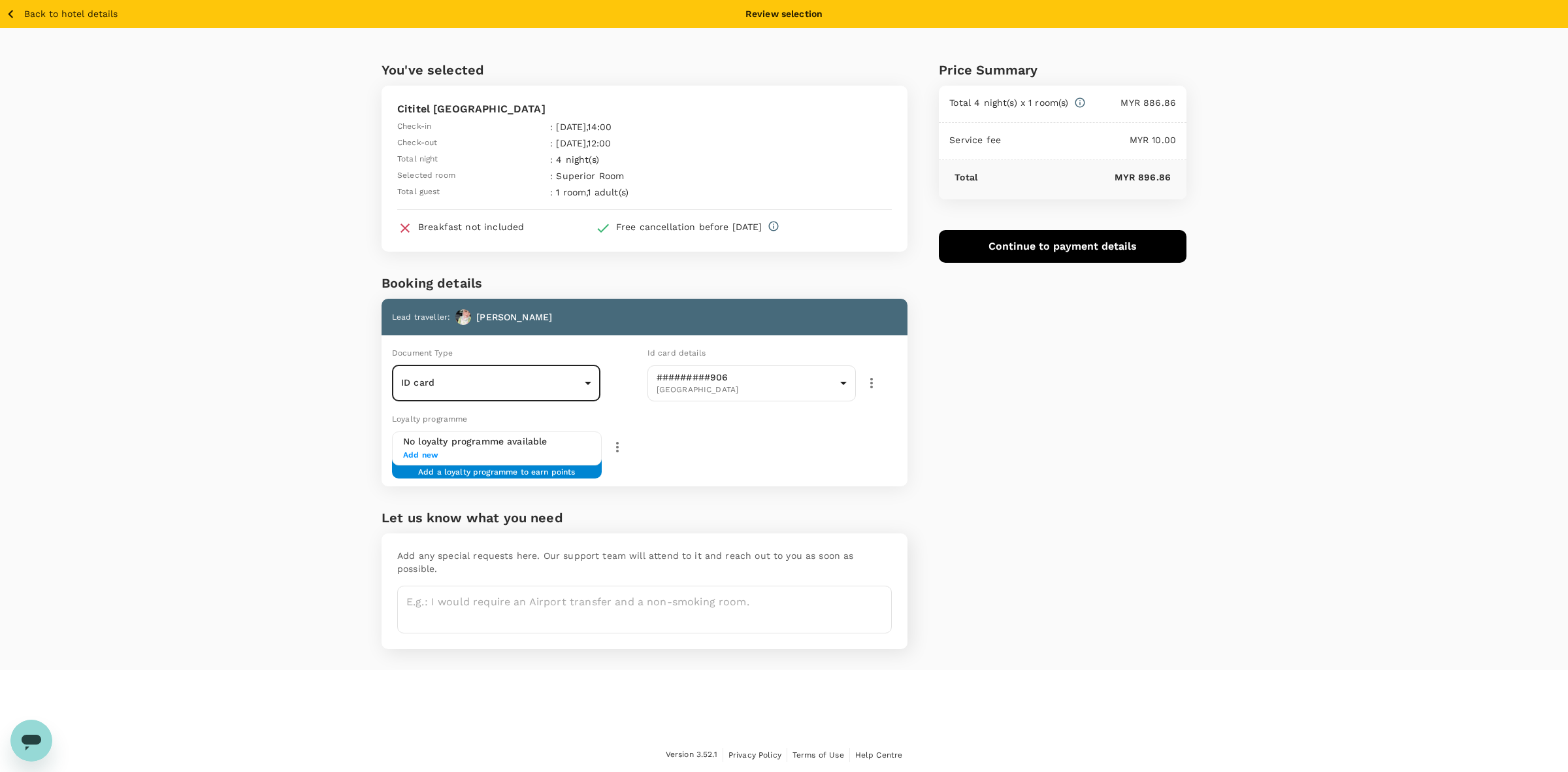
drag, startPoint x: 1060, startPoint y: 391, endPoint x: 1054, endPoint y: 389, distance: 6.3
click at [1059, 390] on div "Price Summary Total 4 night(s) x 1 room(s) MYR 886.86 Service fee MYR 10.00 Tot…" at bounding box center [1046, 349] width 279 height 642
click at [1228, 102] on div "You've selected Cititel Mid Valley Check-in : 06 Oct 2025 , 14:00 Check-out : 1…" at bounding box center [784, 349] width 1568 height 642
click at [1039, 278] on div "Price Summary Total 4 night(s) x 1 room(s) MYR 886.86 Service fee MYR 10.00 Tot…" at bounding box center [1046, 349] width 279 height 642
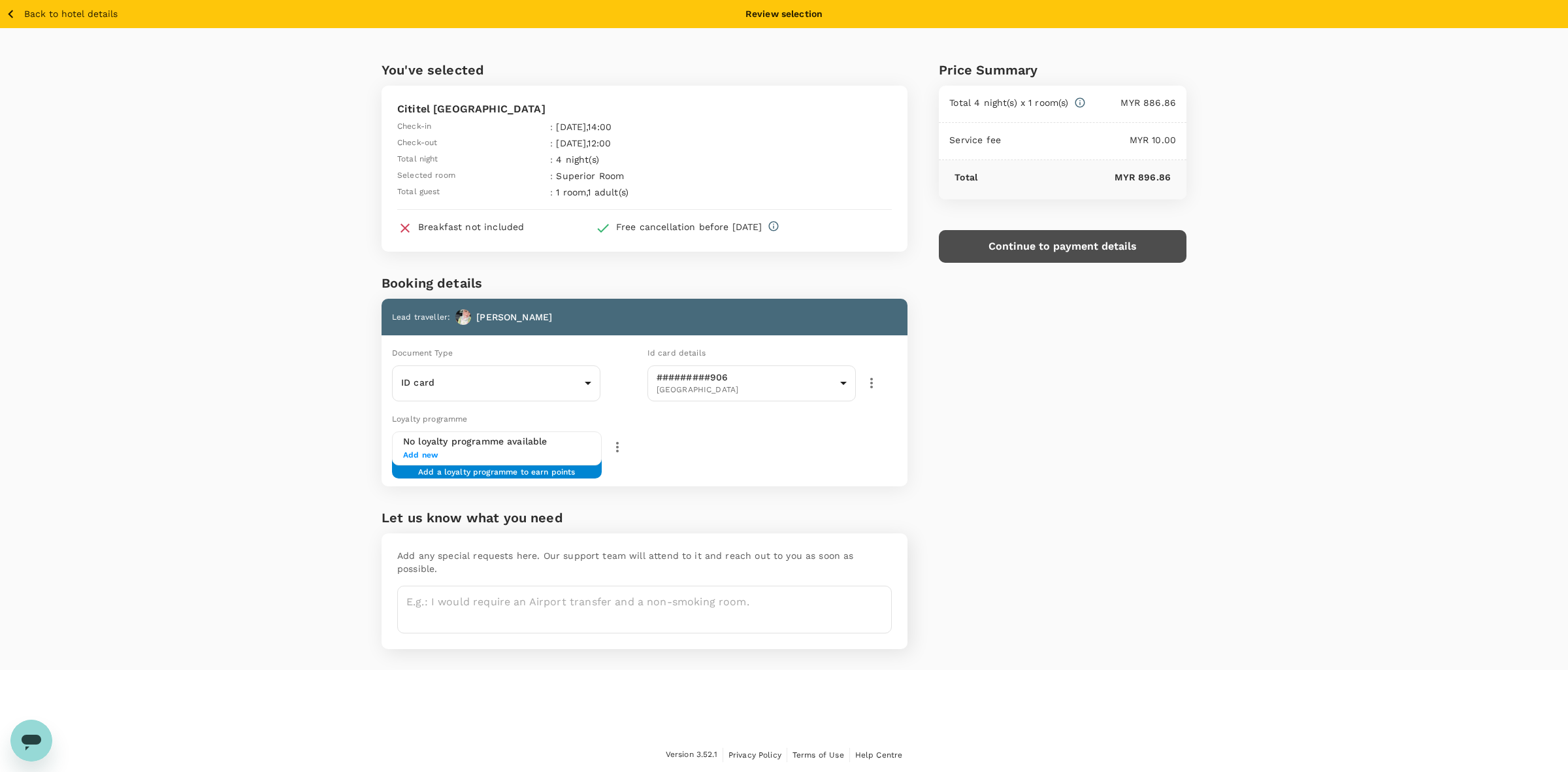
click at [1043, 250] on button "Continue to payment details" at bounding box center [1063, 246] width 248 height 33
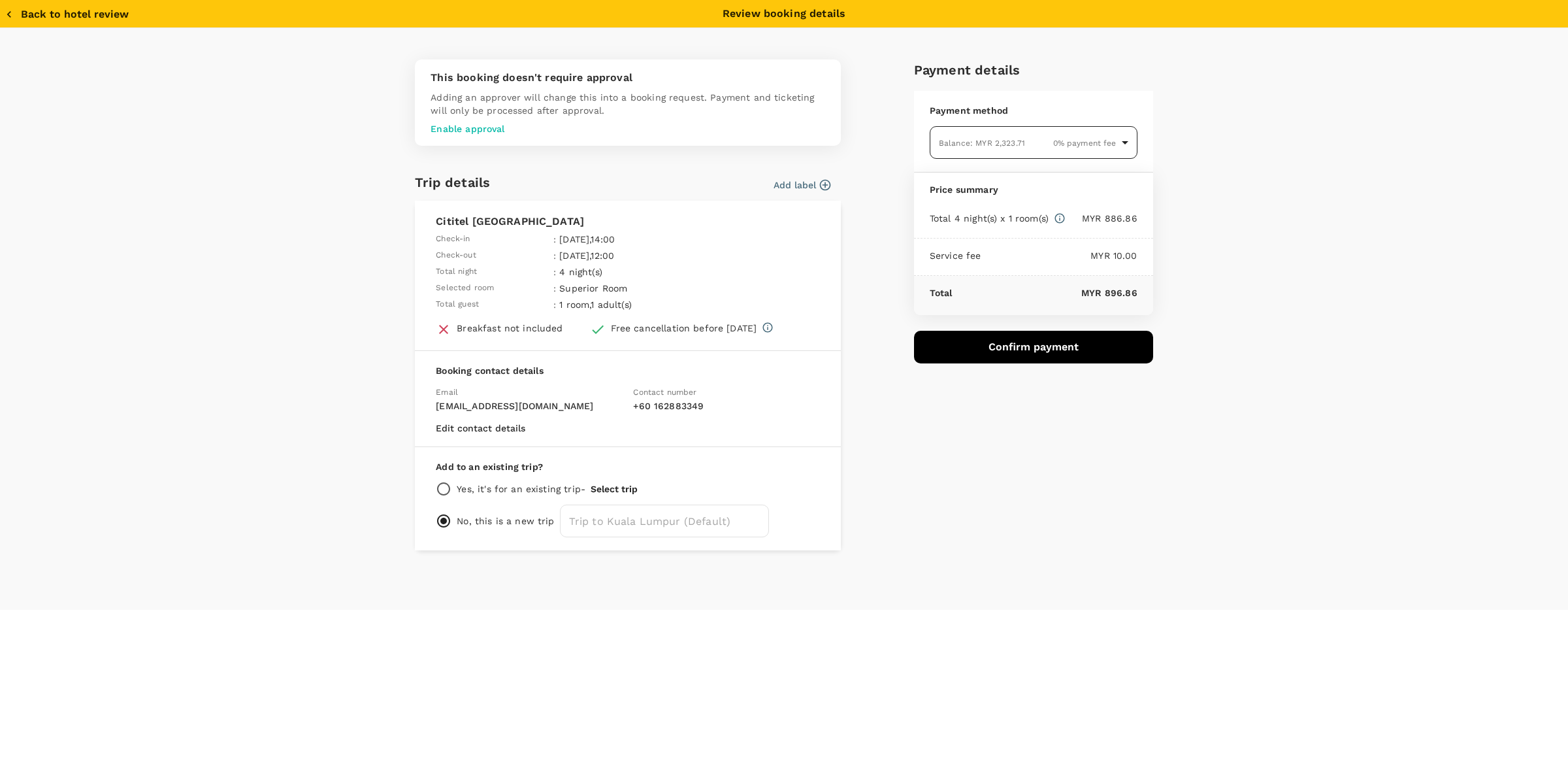
click at [1014, 151] on body "Back to hotel details Review selection You've selected Cititel Mid Valley Check…" at bounding box center [784, 386] width 1568 height 773
click at [989, 274] on div "Balance : MYR 9,367.62" at bounding box center [983, 282] width 87 height 16
type input "9e510fd4-7729-4ca7-b5d9-b6fab9765213"
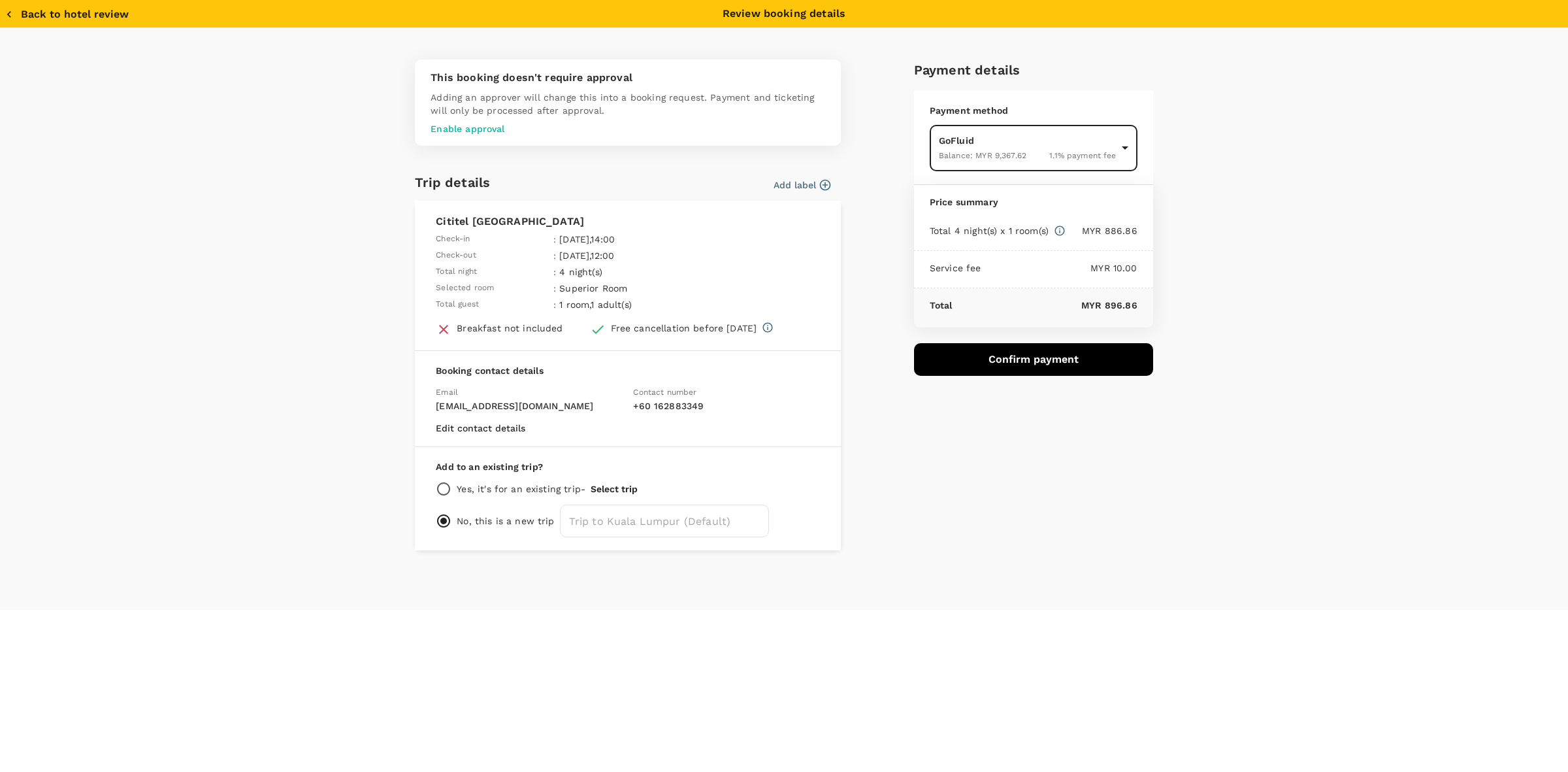
click at [1016, 475] on div "Payment details Payment method GoFluid Balance : MYR 9,367.62 1.1 % payment fee…" at bounding box center [1029, 300] width 250 height 501
click at [1030, 453] on div "Payment details Payment method GoFluid Balance : MYR 9,367.62 1.1 % payment fee…" at bounding box center [1029, 300] width 250 height 501
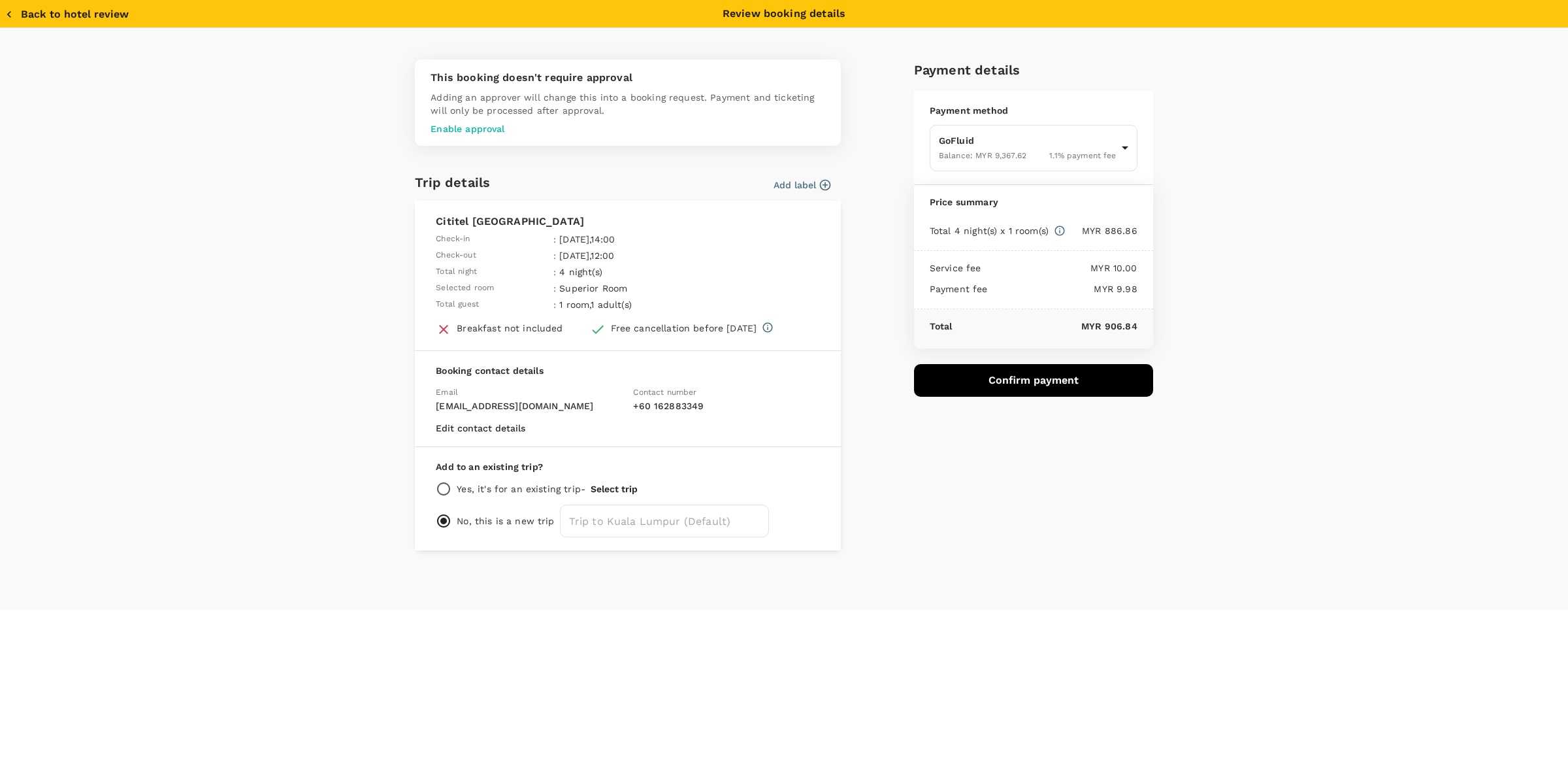
click at [1018, 384] on button "Confirm payment" at bounding box center [1034, 381] width 239 height 33
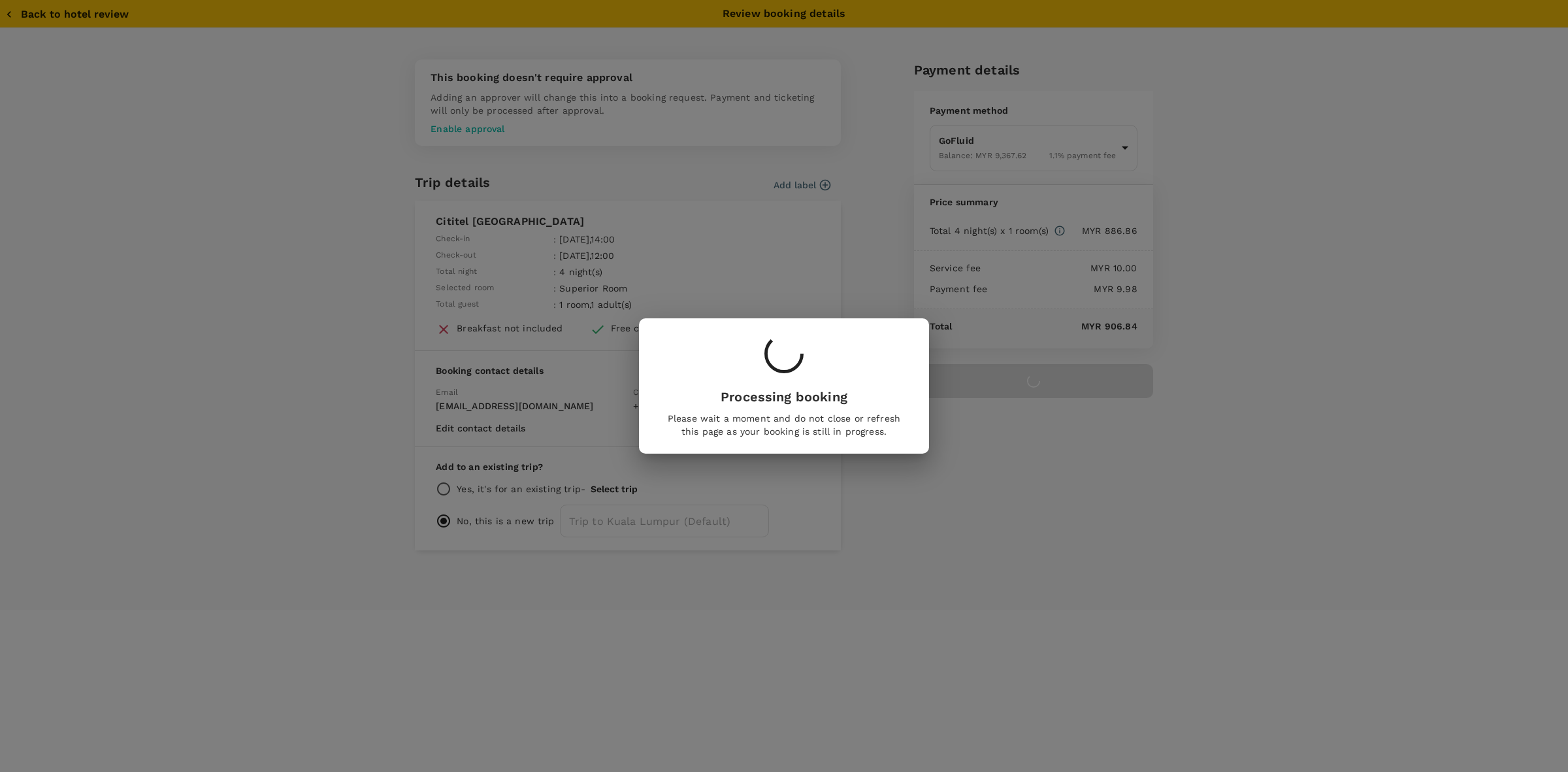
click at [893, 348] on div at bounding box center [784, 355] width 238 height 43
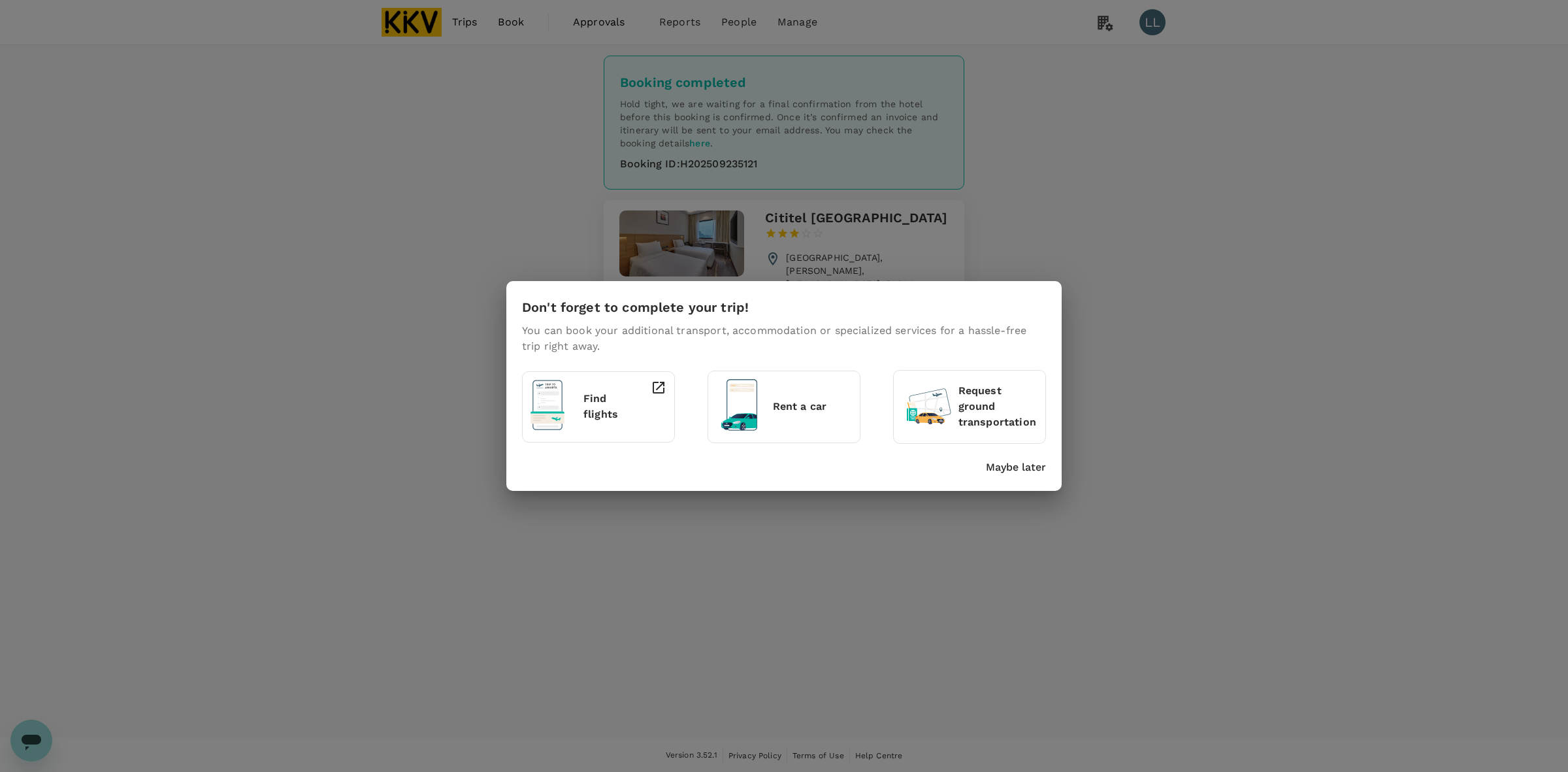
click at [1030, 467] on p "Maybe later" at bounding box center [1016, 467] width 60 height 16
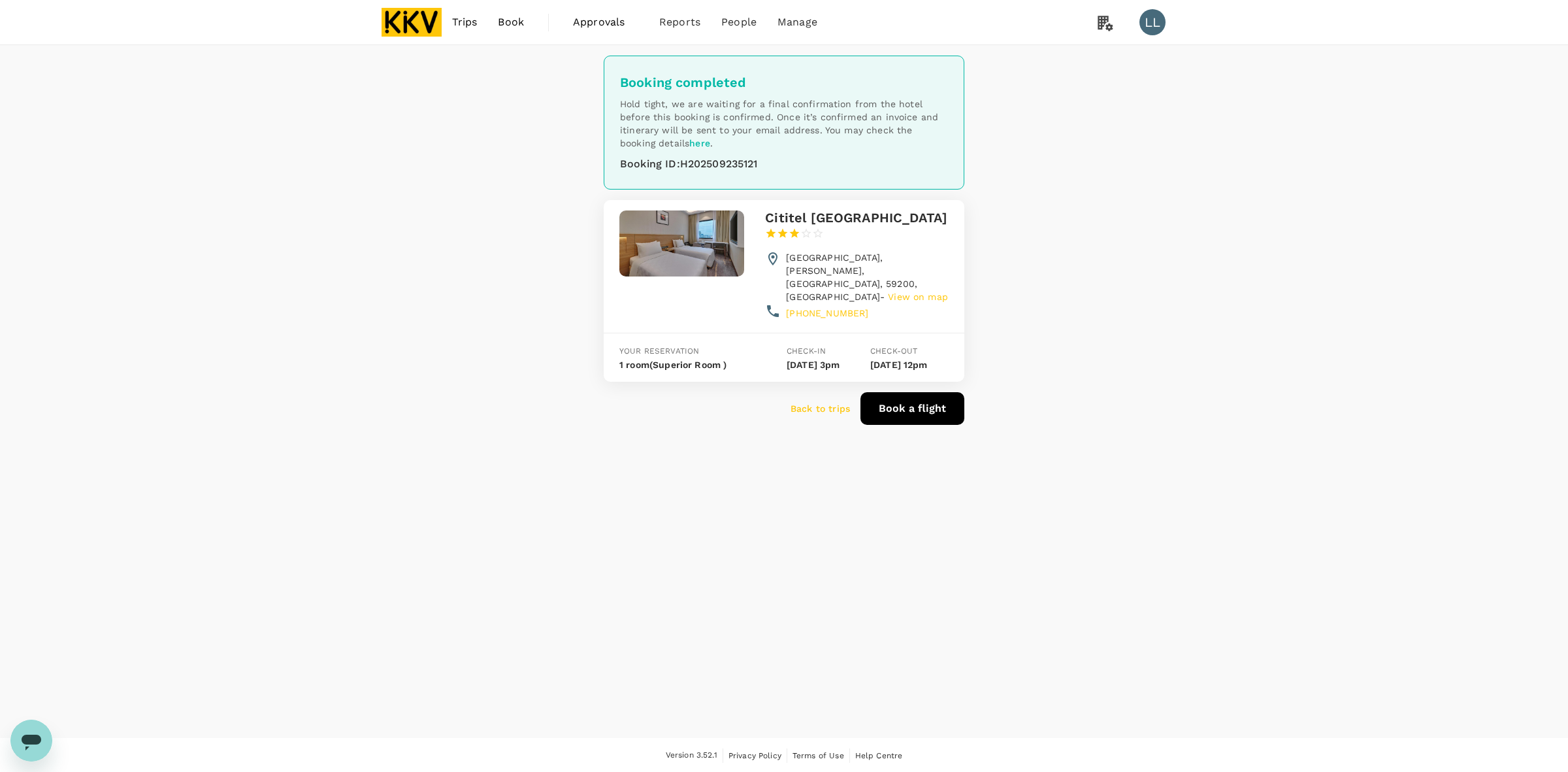
click at [811, 402] on p "Back to trips" at bounding box center [821, 408] width 60 height 13
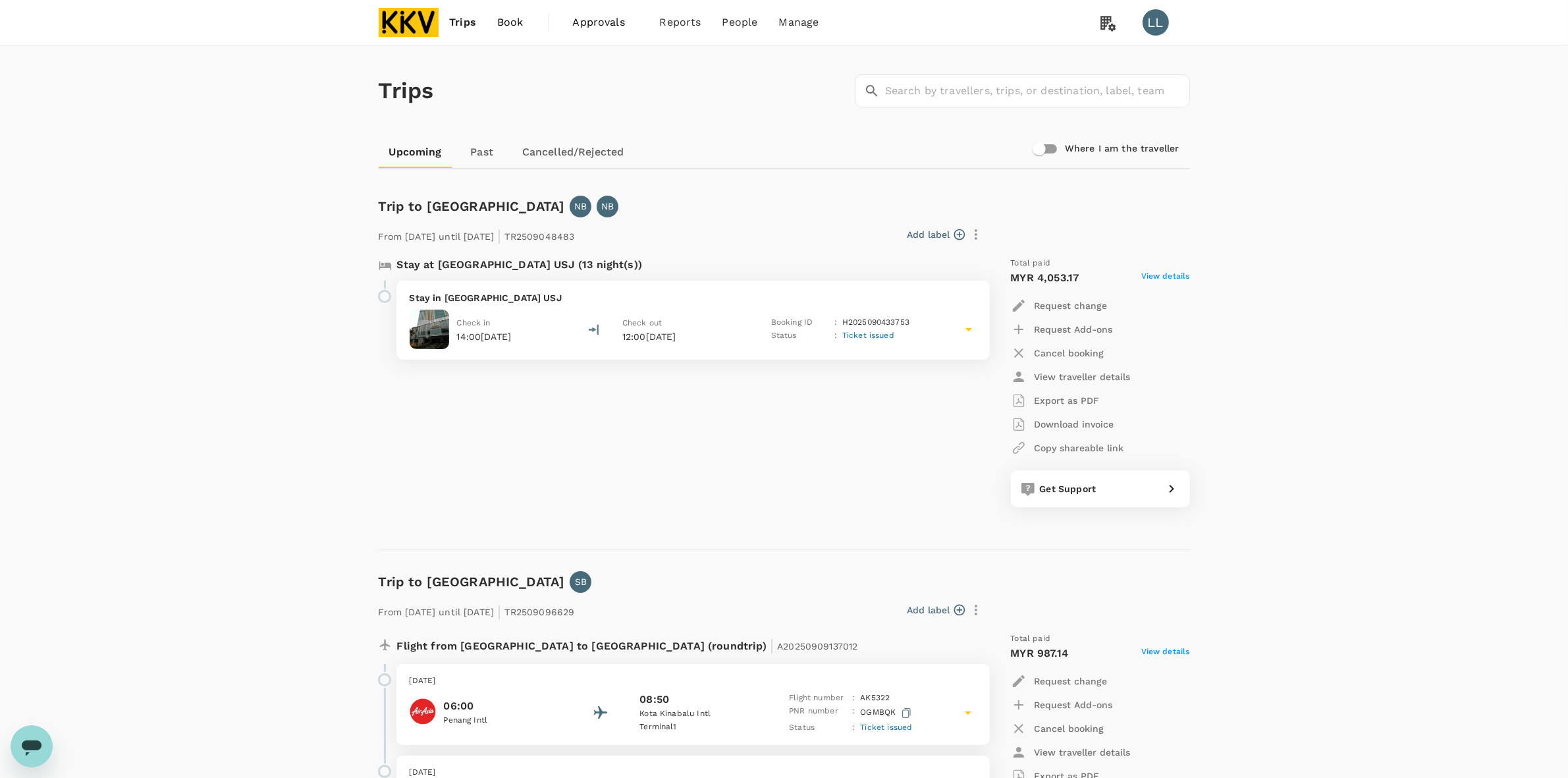
drag, startPoint x: 1441, startPoint y: 190, endPoint x: 930, endPoint y: 2, distance: 544.5
click at [683, 24] on span "Reports" at bounding box center [681, 22] width 42 height 16
click at [679, 99] on span "Transactions" at bounding box center [676, 103] width 67 height 15
